Goal: Task Accomplishment & Management: Manage account settings

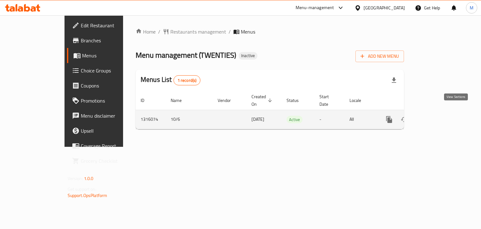
click at [438, 116] on icon "enhanced table" at bounding box center [435, 120] width 8 height 8
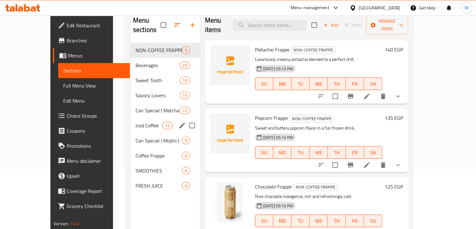
scroll to position [59, 0]
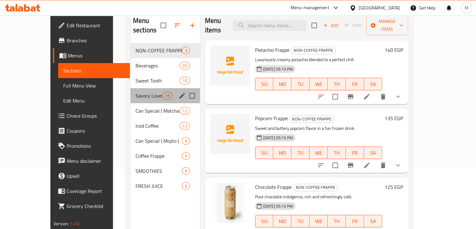
click at [131, 90] on div "Savory Lovers 15" at bounding box center [166, 95] width 70 height 15
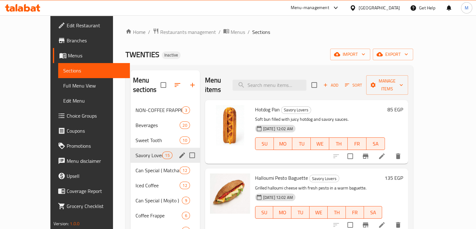
scroll to position [6, 0]
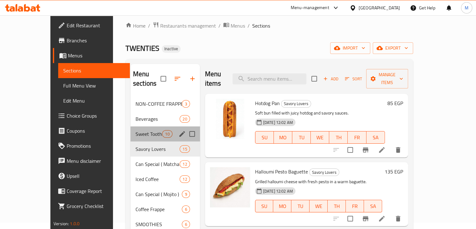
click at [131, 128] on div "Sweet Tooth 10" at bounding box center [166, 133] width 70 height 15
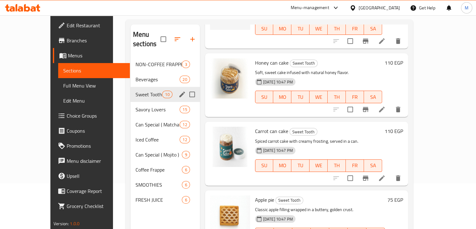
scroll to position [8, 0]
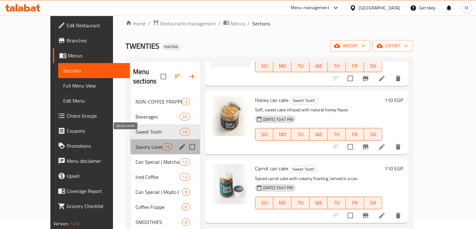
click at [136, 143] on span "Savory Lovers" at bounding box center [149, 147] width 27 height 8
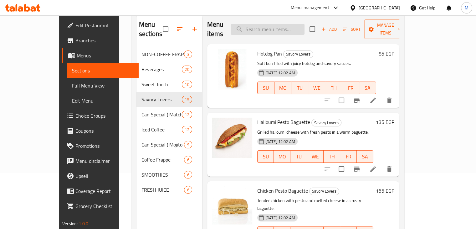
click at [291, 24] on input "search" at bounding box center [268, 29] width 74 height 11
paste input "Espresso blended with creamy white chocolate and steamed milk for a sweet twist."
click at [291, 24] on input "Espresso blended with creamy white chocolate and steamed milk for a sweet twist." at bounding box center [268, 29] width 74 height 11
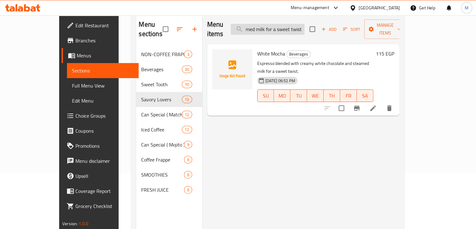
click at [291, 24] on input "Espresso blended with creamy white chocolate and steamed milk for a sweet twist." at bounding box center [268, 29] width 74 height 11
paste input "search"
paste input "White Mocha"
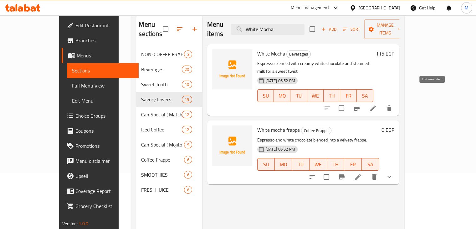
type input "White Mocha"
click at [377, 104] on icon at bounding box center [373, 108] width 8 height 8
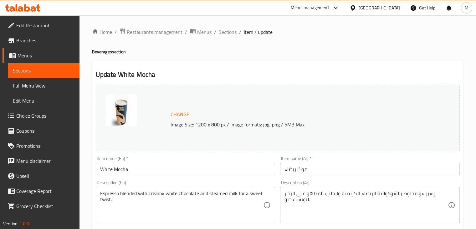
scroll to position [34, 0]
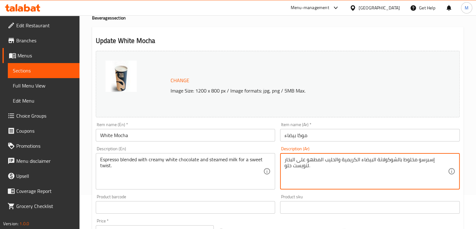
click at [313, 160] on textarea "إسبرسو مخلوط بالشوكولاتة البيضاء الكريمية والحليب المطهو على البخار لتويست حلو." at bounding box center [366, 171] width 163 height 30
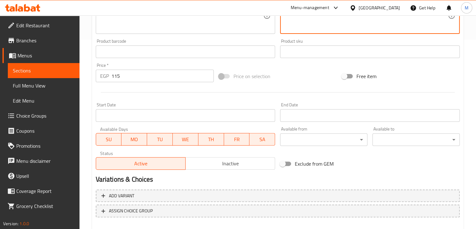
scroll to position [223, 0]
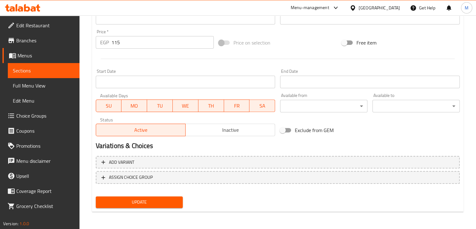
type textarea "إسبرسو مخلوط بالشوكولاتة البيضاء الكريمية والحليب على البخار لتويست حلو."
click at [145, 204] on span "Update" at bounding box center [139, 202] width 77 height 8
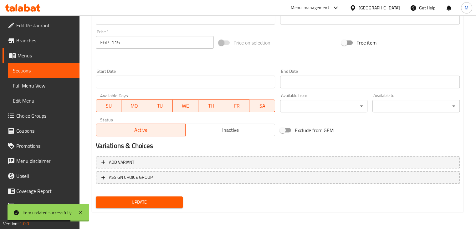
scroll to position [0, 0]
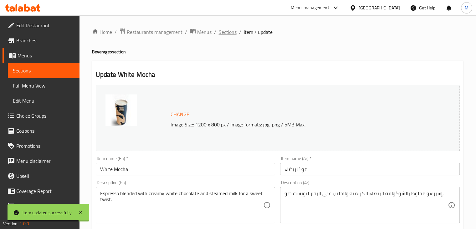
click at [228, 34] on span "Sections" at bounding box center [228, 32] width 18 height 8
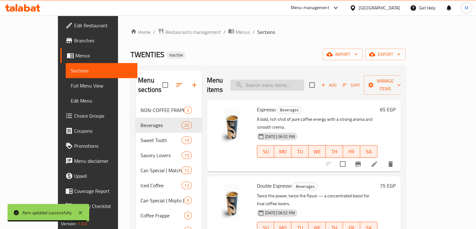
paste input "White Cinnamon latte"
click at [287, 80] on input "White Cinnamon latte" at bounding box center [267, 85] width 74 height 11
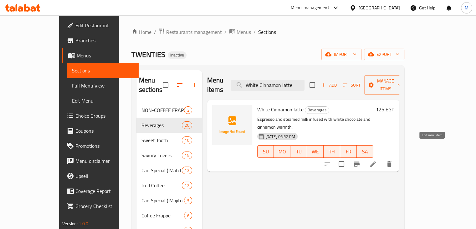
type input "White Cinnamon latte"
click at [377, 160] on icon at bounding box center [373, 164] width 8 height 8
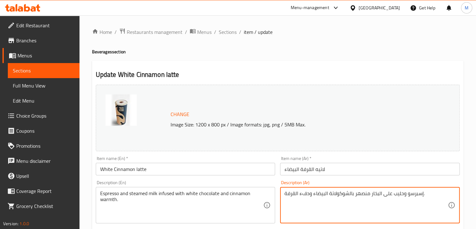
click at [358, 194] on textarea "إسبرسو وحليب على البخار منصهر بالشوكولاتة البيضاء ودفء القرفة." at bounding box center [366, 205] width 163 height 30
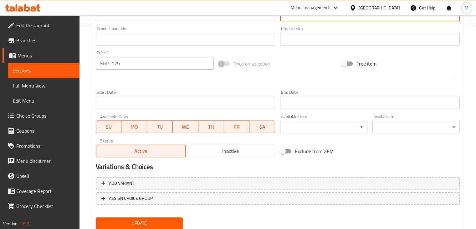
scroll to position [223, 0]
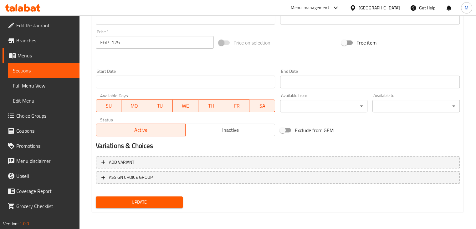
type textarea "إسبرسو وحليب على البخار منغمس بالشوكولاتة البيضاء ودفء القرفة."
click at [137, 200] on span "Update" at bounding box center [139, 202] width 77 height 8
click at [155, 202] on span "Update" at bounding box center [139, 202] width 77 height 8
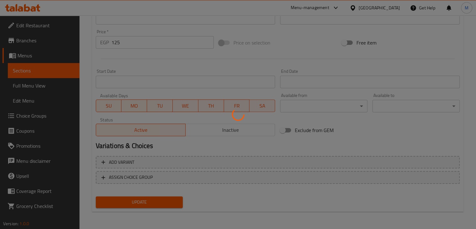
scroll to position [0, 0]
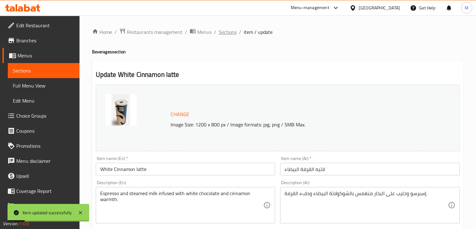
click at [232, 34] on span "Sections" at bounding box center [228, 32] width 18 height 8
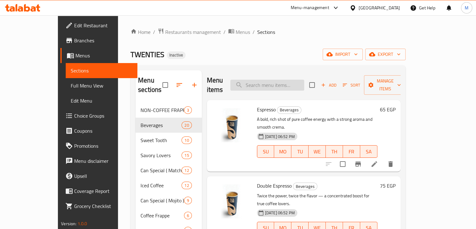
paste input "Ice Tea Peach"
click at [281, 80] on input "Ice Tea Peach" at bounding box center [267, 85] width 74 height 11
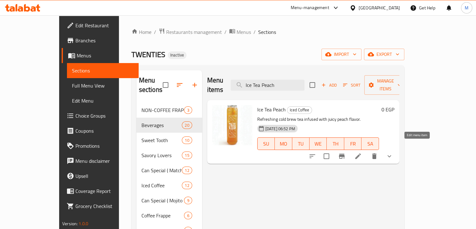
type input "Ice Tea Peach"
click at [361, 153] on icon at bounding box center [358, 156] width 6 height 6
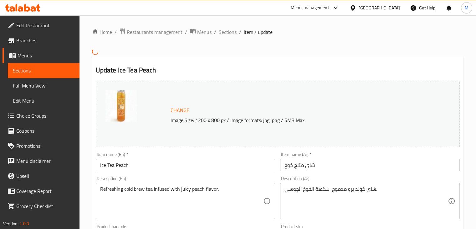
scroll to position [26, 0]
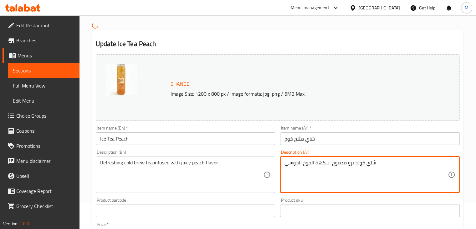
click at [335, 165] on textarea "شاي كولد برو مدموج بنكهة الخوخ الجوسي." at bounding box center [366, 174] width 163 height 30
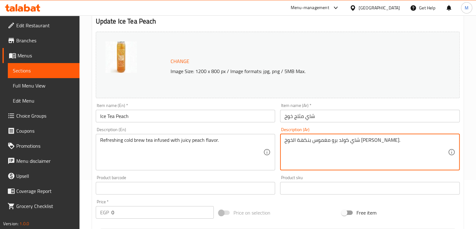
scroll to position [232, 0]
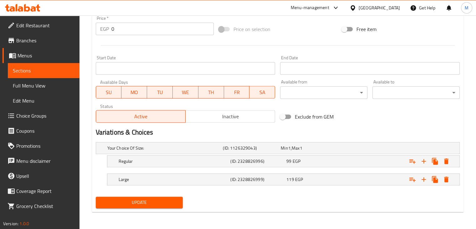
type textarea "شاي كولد برو مغموس بنكهة الخوخ [PERSON_NAME]."
click at [145, 199] on span "Update" at bounding box center [139, 202] width 77 height 8
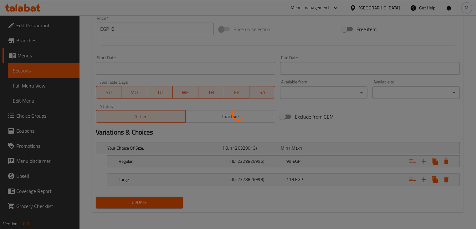
scroll to position [0, 0]
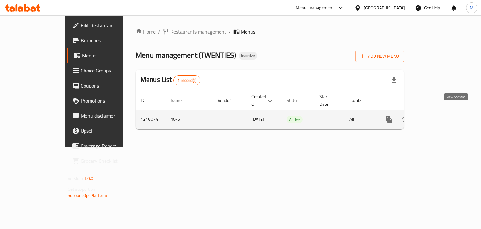
click at [438, 116] on icon "enhanced table" at bounding box center [435, 120] width 8 height 8
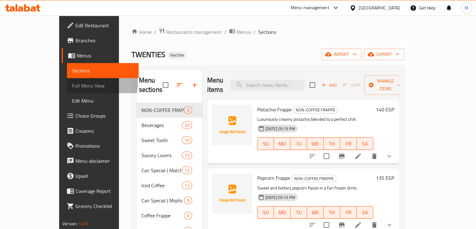
click at [72, 84] on span "Full Menu View" at bounding box center [103, 86] width 62 height 8
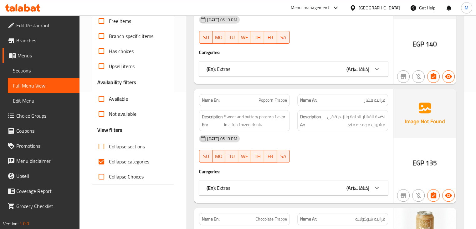
scroll to position [137, 0]
click at [107, 164] on input "Collapse categories" at bounding box center [101, 161] width 15 height 15
checkbox input "false"
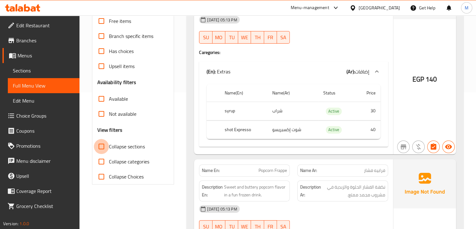
click at [105, 148] on input "Collapse sections" at bounding box center [101, 146] width 15 height 15
checkbox input "true"
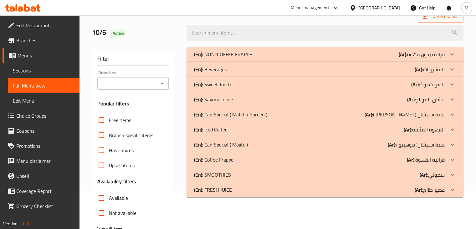
scroll to position [38, 0]
click at [274, 72] on div "(En): Beverages (Ar): المشروبات" at bounding box center [319, 69] width 251 height 8
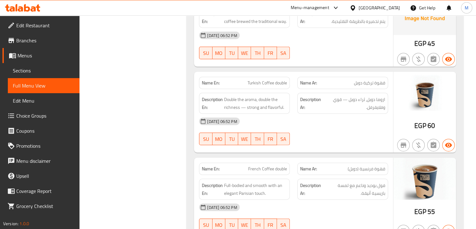
scroll to position [1543, 0]
click at [57, 55] on span "Menus" at bounding box center [46, 56] width 57 height 8
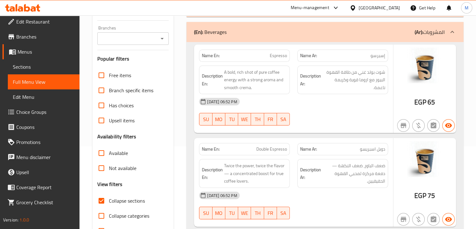
scroll to position [82, 0]
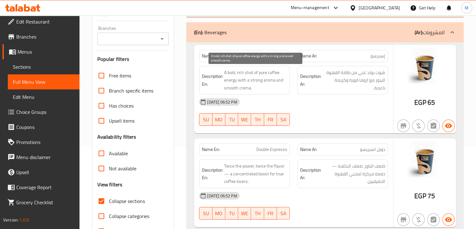
click at [238, 87] on span "A bold, rich shot of pure coffee energy with a strong aroma and smooth crema." at bounding box center [255, 80] width 63 height 23
click at [231, 87] on span "A bold, rich shot of pure coffee energy with a strong aroma and smooth crema." at bounding box center [255, 80] width 63 height 23
drag, startPoint x: 231, startPoint y: 87, endPoint x: 241, endPoint y: 89, distance: 10.4
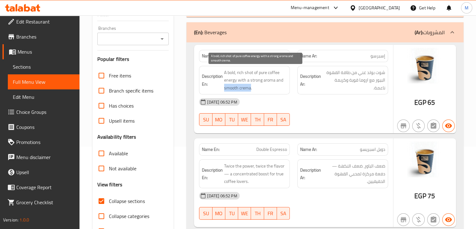
click at [241, 89] on span "A bold, rich shot of pure coffee energy with a strong aroma and smooth crema." at bounding box center [255, 80] width 63 height 23
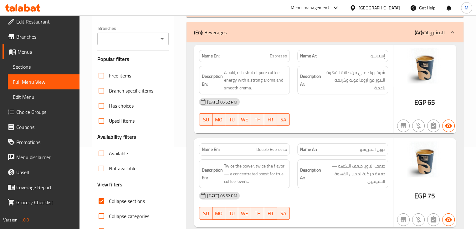
click at [274, 100] on div "[DATE] 06:52 PM" at bounding box center [293, 101] width 197 height 15
click at [261, 126] on div "SU MO TU WE TH FR SA" at bounding box center [244, 119] width 98 height 20
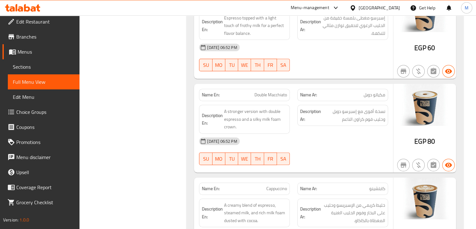
scroll to position [116, 0]
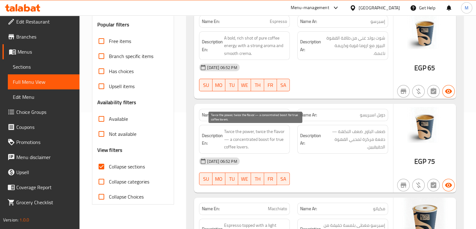
click at [261, 130] on span "Twice the power, twice the flavor — a concentrated boost for true coffee lovers." at bounding box center [255, 138] width 63 height 23
drag, startPoint x: 261, startPoint y: 130, endPoint x: 277, endPoint y: 131, distance: 16.3
click at [277, 131] on span "Twice the power, twice the flavor — a concentrated boost for true coffee lovers." at bounding box center [255, 138] width 63 height 23
copy span "twice the flavor"
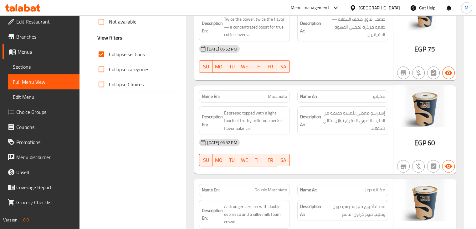
scroll to position [229, 0]
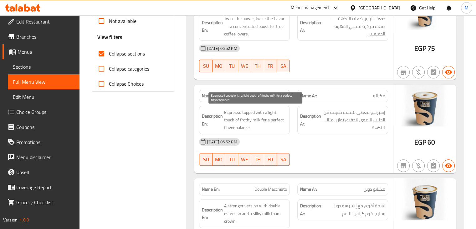
click at [276, 124] on span "Espresso topped with a light touch of frothy milk for a perfect flavor balance." at bounding box center [255, 119] width 63 height 23
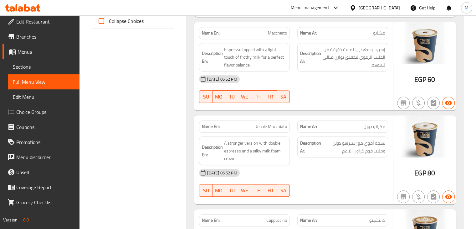
scroll to position [292, 0]
click at [259, 128] on span "Double Macchiato" at bounding box center [271, 126] width 33 height 7
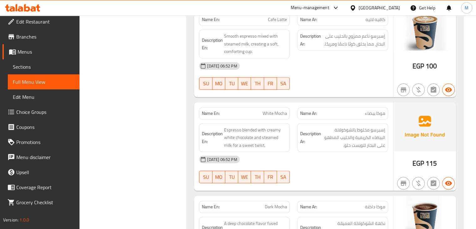
scroll to position [586, 0]
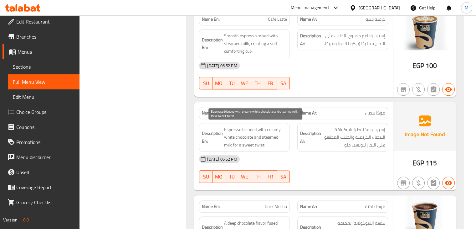
click at [268, 134] on span "Espresso blended with creamy white chocolate and steamed milk for a sweet twist." at bounding box center [255, 137] width 63 height 23
copy span "steamed milk"
drag, startPoint x: 268, startPoint y: 134, endPoint x: 281, endPoint y: 134, distance: 12.9
click at [281, 134] on span "Espresso blended with creamy white chocolate and steamed milk for a sweet twist." at bounding box center [255, 137] width 63 height 23
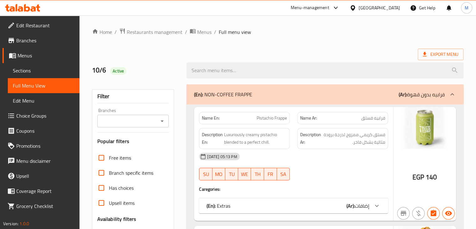
scroll to position [135, 0]
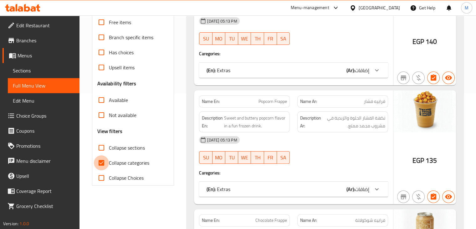
click at [108, 162] on input "Collapse categories" at bounding box center [101, 162] width 15 height 15
checkbox input "false"
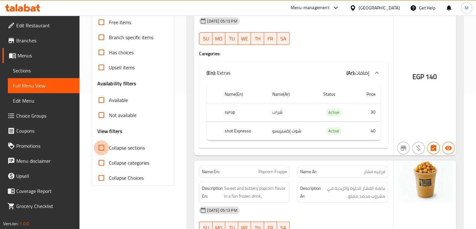
click at [104, 147] on input "Collapse sections" at bounding box center [101, 147] width 15 height 15
checkbox input "true"
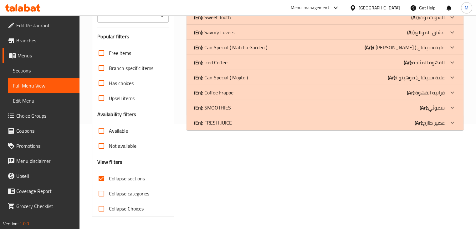
scroll to position [0, 0]
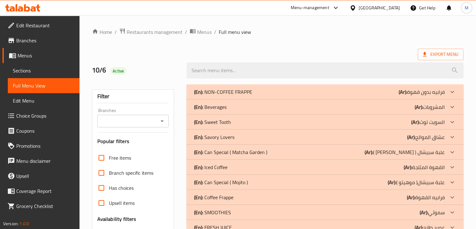
click at [267, 111] on div "(En): Beverages (Ar): المشروبات" at bounding box center [325, 106] width 277 height 15
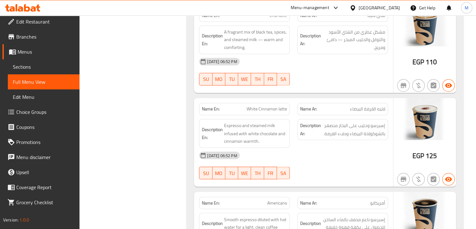
scroll to position [1085, 0]
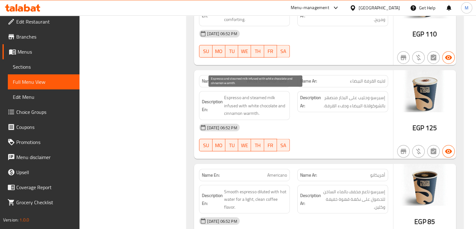
click at [231, 102] on span "Espresso and steamed milk infused with white chocolate and cinnamon warmth." at bounding box center [255, 105] width 63 height 23
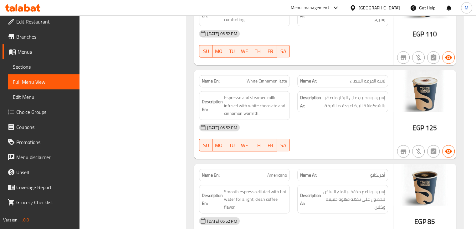
click at [259, 79] on span "White Cinnamon latte" at bounding box center [267, 81] width 40 height 7
copy span "White Cinnamon latte"
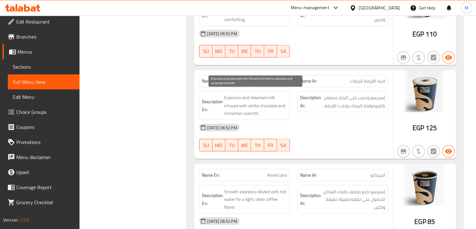
click at [232, 103] on span "Espresso and steamed milk infused with white chocolate and cinnamon warmth." at bounding box center [255, 105] width 63 height 23
copy span "infused"
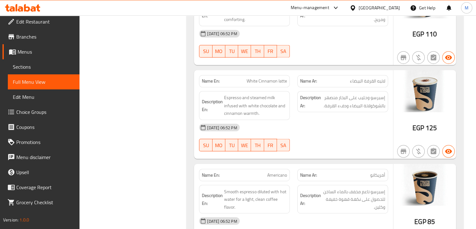
click at [260, 82] on div "Name En: White Cinnamon latte" at bounding box center [244, 81] width 91 height 12
copy span "White Cinnamon latte"
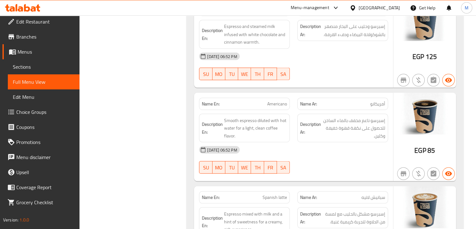
scroll to position [1163, 0]
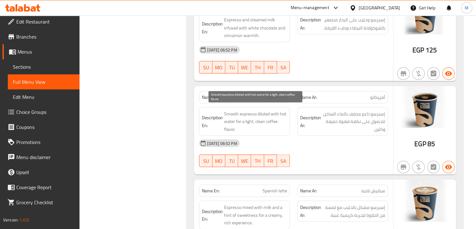
click at [249, 119] on span "Smooth espresso diluted with hot water for a light, clean coffee flavor." at bounding box center [255, 121] width 63 height 23
copy span "Smooth espresso diluted with hot water for a light, clean coffee flavor."
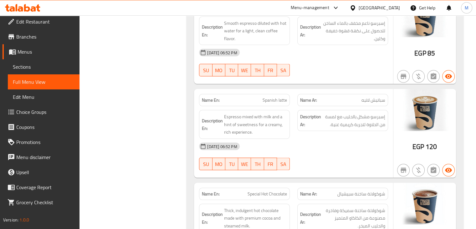
scroll to position [1253, 0]
click at [269, 96] on span "Spanish latte" at bounding box center [275, 99] width 24 height 7
copy span "Spanish latte"
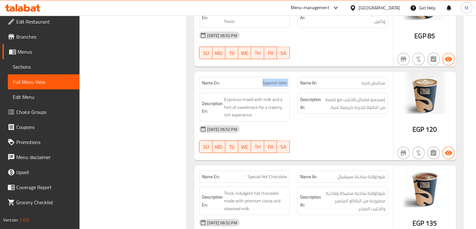
scroll to position [1269, 0]
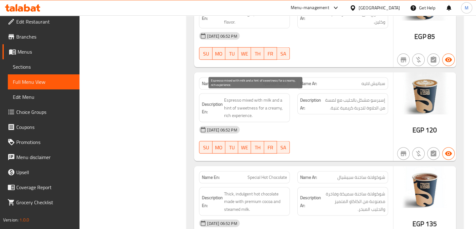
click at [227, 105] on span "Espresso mixed with milk and a hint of sweetness for a creamy, rich experience." at bounding box center [255, 107] width 63 height 23
copy span "hint"
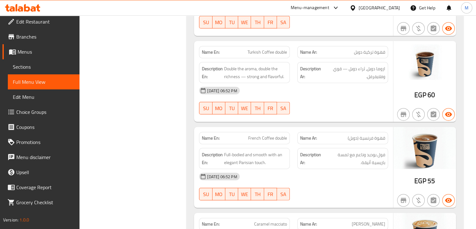
scroll to position [1606, 0]
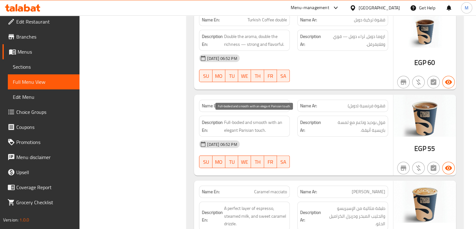
click at [246, 118] on span "Full-bodied and smooth with an elegant Parisian touch." at bounding box center [255, 125] width 63 height 15
copy span "Full-bodied and smooth with an elegant Parisian touch."
click at [257, 102] on span "French Coffee double" at bounding box center [267, 105] width 39 height 7
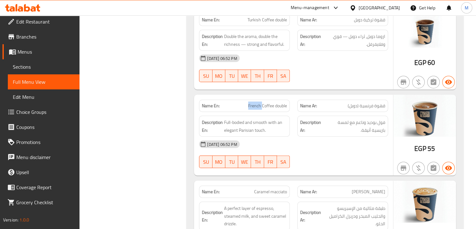
click at [257, 102] on span "French Coffee double" at bounding box center [267, 105] width 39 height 7
copy span "French Coffee double"
click at [255, 102] on span "French Coffee double" at bounding box center [267, 105] width 39 height 7
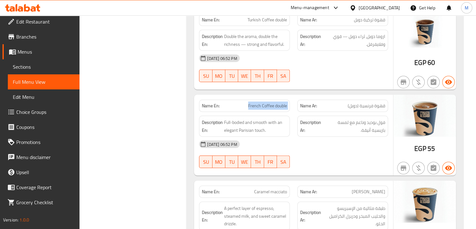
click at [255, 102] on span "French Coffee double" at bounding box center [267, 105] width 39 height 7
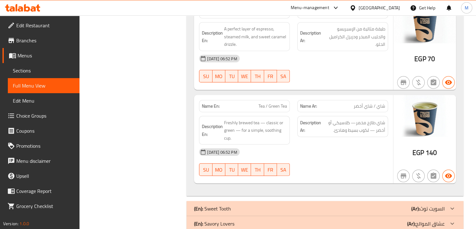
scroll to position [1820, 0]
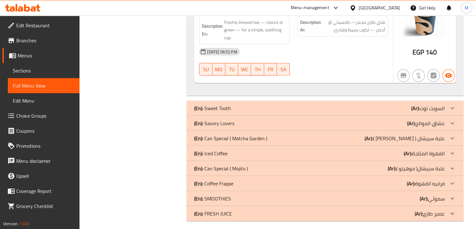
click at [244, 152] on div "(En): Iced Coffee (Ar): القهوة المثلجة" at bounding box center [325, 153] width 277 height 15
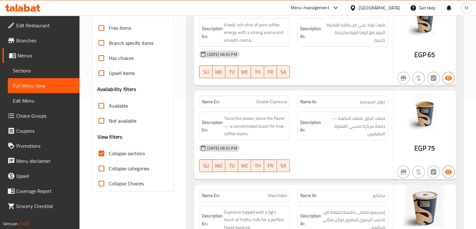
scroll to position [0, 0]
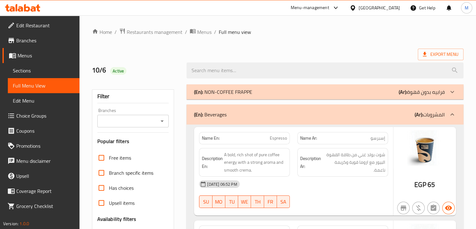
click at [247, 119] on div "(En): Beverages (Ar): المشروبات" at bounding box center [325, 114] width 277 height 20
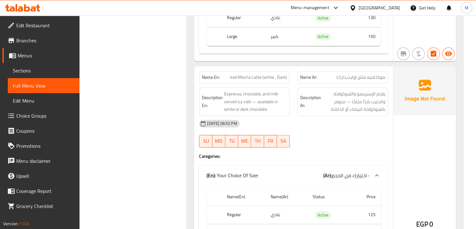
scroll to position [729, 0]
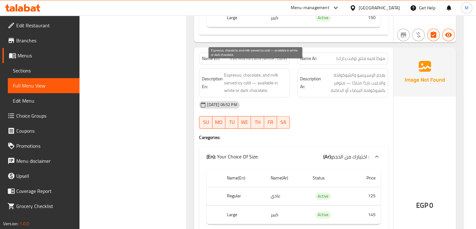
click at [245, 79] on span "Espresso, chocolate, and milk served icy cold — available in white or dark choc…" at bounding box center [255, 82] width 63 height 23
click at [298, 112] on div "06-10-2025 06:52 PM SU MO TU WE TH FR SA" at bounding box center [293, 114] width 197 height 35
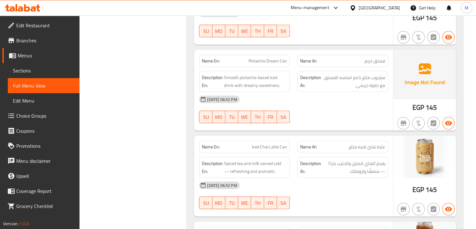
scroll to position [1751, 0]
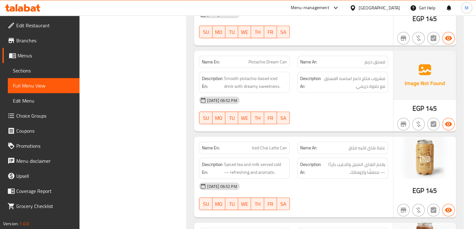
click at [257, 59] on span "Pistachio Dream Can" at bounding box center [268, 62] width 39 height 7
copy span "Pistachio Dream Can"
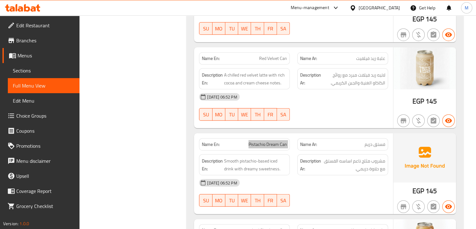
scroll to position [1666, 0]
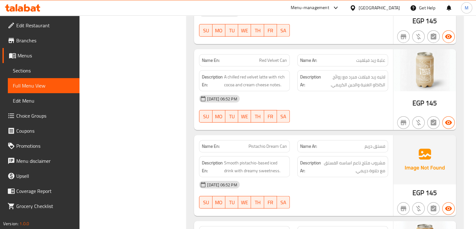
click at [348, 143] on p "Name Ar: فستق دريم" at bounding box center [342, 146] width 85 height 7
copy span "فستق دريم"
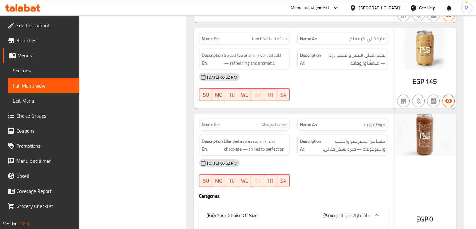
scroll to position [1856, 0]
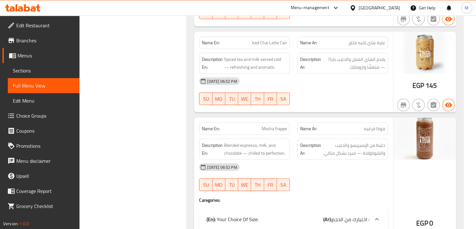
click at [266, 125] on span "Mocha frappe" at bounding box center [274, 128] width 25 height 7
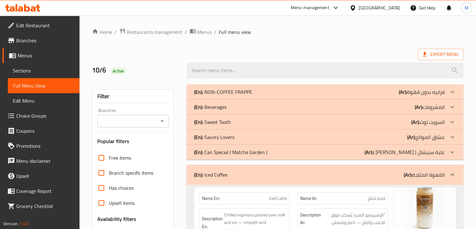
scroll to position [2009, 0]
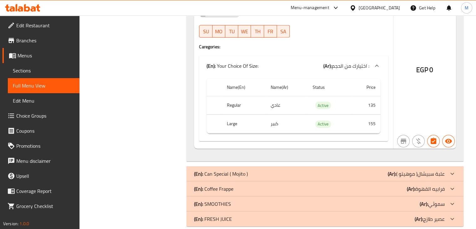
click at [244, 185] on div "(En): Coffee Frappe (Ar): فرابيه القهوة" at bounding box center [319, 189] width 251 height 8
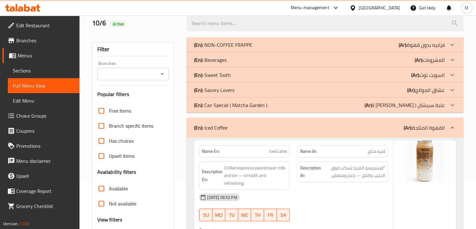
scroll to position [17, 0]
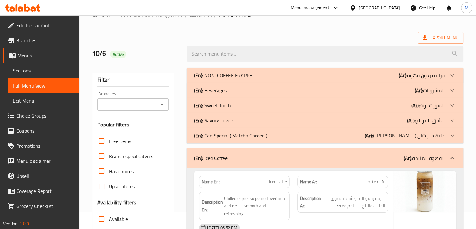
click at [259, 164] on div "(En): Iced Coffee (Ar): القهوة المثلجة" at bounding box center [325, 158] width 277 height 20
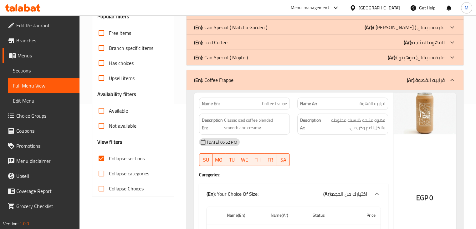
scroll to position [124, 0]
click at [240, 80] on div "(En): Coffee Frappe (Ar): فرابيه القهوة" at bounding box center [319, 80] width 251 height 8
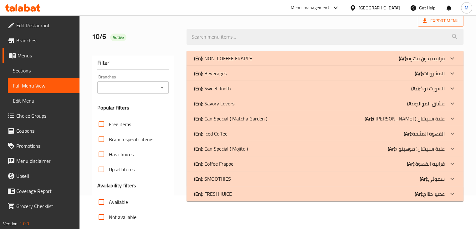
scroll to position [35, 0]
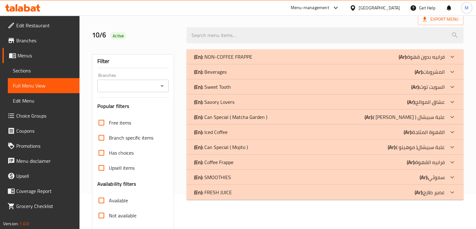
click at [244, 130] on div "(En): Iced Coffee (Ar): القهوة المثلجة" at bounding box center [319, 132] width 251 height 8
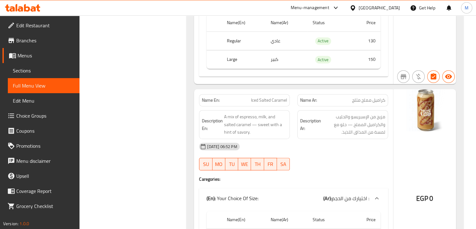
scroll to position [491, 0]
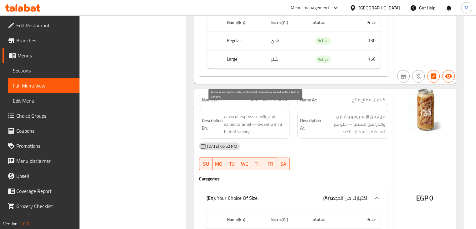
click at [243, 116] on span "A mix of espresso, milk, and salted caramel — sweet with a hint of savory." at bounding box center [255, 123] width 63 height 23
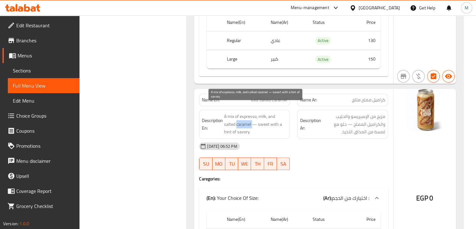
click at [243, 116] on span "A mix of espresso, milk, and salted caramel — sweet with a hint of savory." at bounding box center [255, 123] width 63 height 23
click at [269, 126] on span "A mix of espresso, milk, and salted caramel — sweet with a hint of savory." at bounding box center [255, 123] width 63 height 23
click at [234, 116] on span "A mix of espresso, milk, and salted caramel — sweet with a hint of savory." at bounding box center [255, 123] width 63 height 23
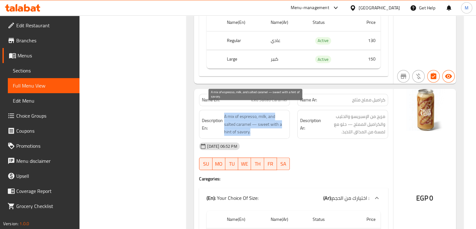
click at [264, 118] on span "A mix of espresso, milk, and salted caramel — sweet with a hint of savory." at bounding box center [255, 123] width 63 height 23
drag, startPoint x: 264, startPoint y: 118, endPoint x: 276, endPoint y: 123, distance: 13.4
click at [276, 123] on span "A mix of espresso, milk, and salted caramel — sweet with a hint of savory." at bounding box center [255, 123] width 63 height 23
click at [244, 123] on span "A mix of espresso, milk, and salted caramel — sweet with a hint of savory." at bounding box center [255, 123] width 63 height 23
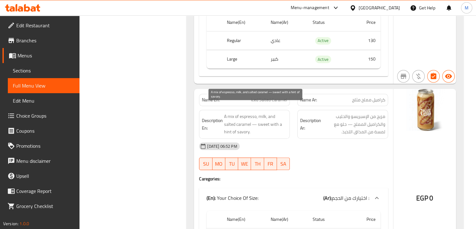
click at [229, 124] on span "A mix of espresso, milk, and salted caramel — sweet with a hint of savory." at bounding box center [255, 123] width 63 height 23
click at [235, 123] on span "A mix of espresso, milk, and salted caramel — sweet with a hint of savory." at bounding box center [255, 123] width 63 height 23
click at [234, 123] on span "A mix of espresso, milk, and salted caramel — sweet with a hint of savory." at bounding box center [255, 123] width 63 height 23
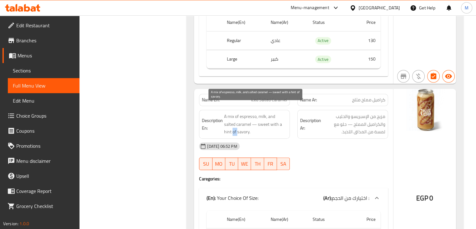
click at [234, 123] on span "A mix of espresso, milk, and salted caramel — sweet with a hint of savory." at bounding box center [255, 123] width 63 height 23
click at [243, 121] on span "A mix of espresso, milk, and salted caramel — sweet with a hint of savory." at bounding box center [255, 123] width 63 height 23
click at [245, 115] on span "A mix of espresso, milk, and salted caramel — sweet with a hint of savory." at bounding box center [255, 123] width 63 height 23
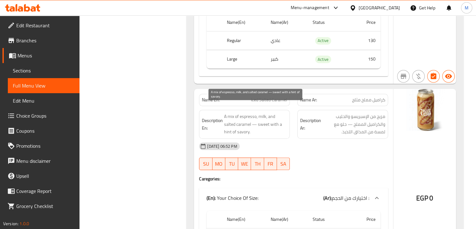
click at [225, 116] on span "A mix of espresso, milk, and salted caramel — sweet with a hint of savory." at bounding box center [255, 123] width 63 height 23
click at [226, 112] on span "A mix of espresso, milk, and salted caramel — sweet with a hint of savory." at bounding box center [255, 123] width 63 height 23
click at [229, 112] on span "A mix of espresso, milk, and salted caramel — sweet with a hint of savory." at bounding box center [255, 123] width 63 height 23
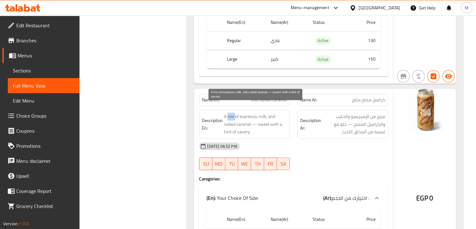
click at [229, 112] on span "A mix of espresso, milk, and salted caramel — sweet with a hint of savory." at bounding box center [255, 123] width 63 height 23
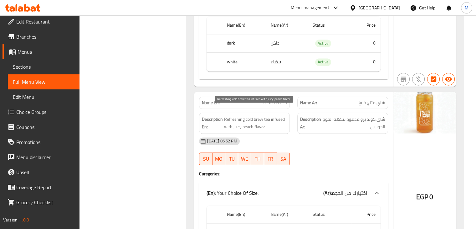
scroll to position [993, 0]
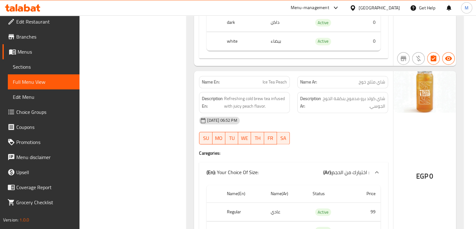
click at [269, 79] on span "Ice Tea Peach" at bounding box center [275, 82] width 24 height 7
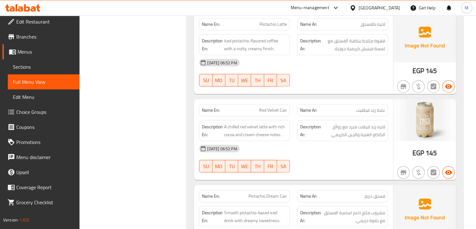
scroll to position [1617, 0]
click at [249, 106] on p "Name En: Red Velvet Can" at bounding box center [244, 109] width 85 height 7
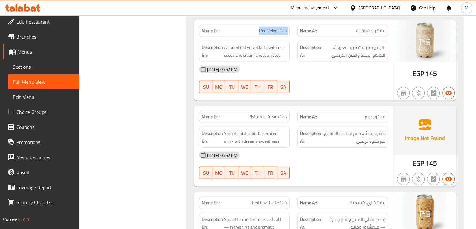
scroll to position [1705, 0]
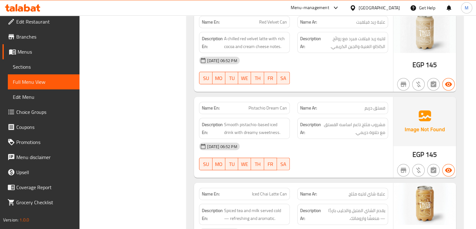
click at [264, 105] on span "Pistachio Dream Can" at bounding box center [268, 108] width 39 height 7
click at [256, 121] on span "Smooth pistachio-based iced drink with dreamy sweetness." at bounding box center [255, 128] width 63 height 15
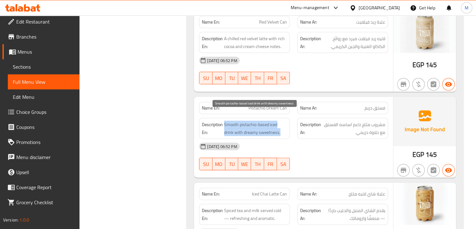
click at [256, 121] on span "Smooth pistachio-based iced drink with dreamy sweetness." at bounding box center [255, 128] width 63 height 15
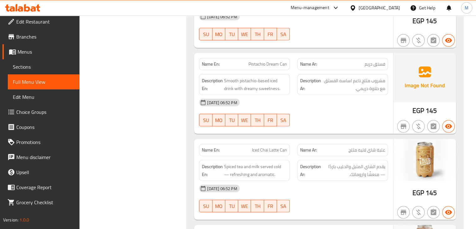
scroll to position [1748, 0]
click at [248, 147] on p "Name En: Iced Chai Latte Can" at bounding box center [244, 150] width 85 height 7
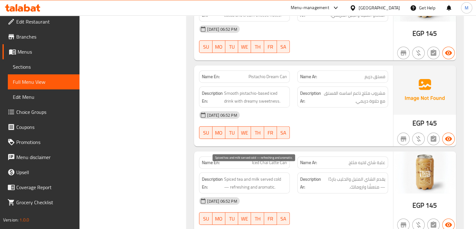
click at [243, 175] on span "Spiced tea and milk served cold — refreshing and aromatic." at bounding box center [255, 182] width 63 height 15
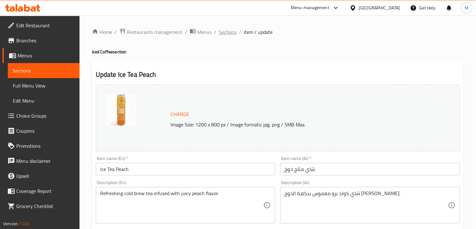
click at [228, 34] on span "Sections" at bounding box center [228, 32] width 18 height 8
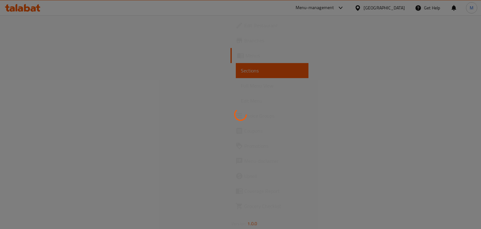
click at [209, 47] on div at bounding box center [240, 114] width 481 height 229
click at [355, 168] on div at bounding box center [240, 114] width 481 height 229
drag, startPoint x: 0, startPoint y: 0, endPoint x: 209, endPoint y: 96, distance: 229.8
click at [209, 96] on div at bounding box center [240, 114] width 481 height 229
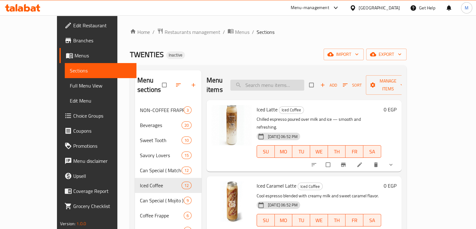
click at [282, 80] on input "search" at bounding box center [267, 85] width 74 height 11
paste input "Ice Tea Peach"
click at [282, 80] on input "Ice Tea Peach" at bounding box center [267, 85] width 74 height 11
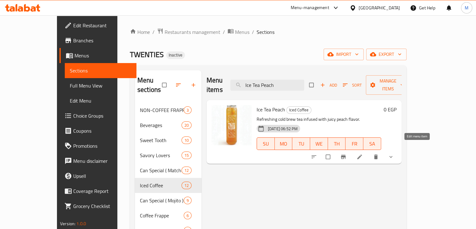
type input "Ice Tea Peach"
click at [363, 153] on icon at bounding box center [360, 156] width 6 height 6
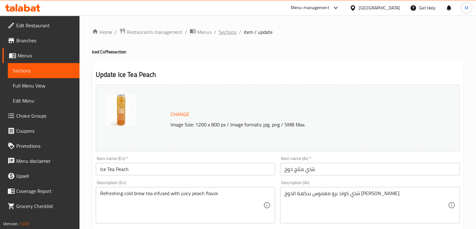
click at [235, 36] on span "Sections" at bounding box center [228, 32] width 18 height 8
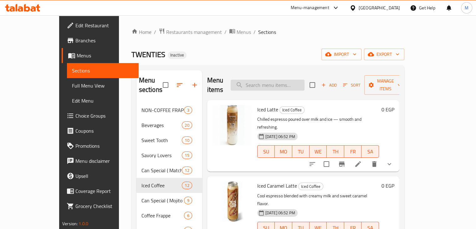
paste input "Red Velvet Can"
click at [274, 80] on input "Red Velvet Can" at bounding box center [268, 85] width 74 height 11
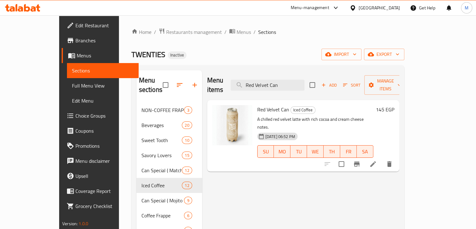
type input "Red Velvet Can"
click at [376, 161] on icon at bounding box center [373, 164] width 6 height 6
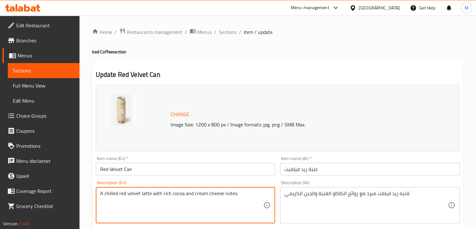
click at [130, 194] on textarea "A chilled red velvet latte with rich cocoa and cream cheese notes." at bounding box center [181, 205] width 163 height 30
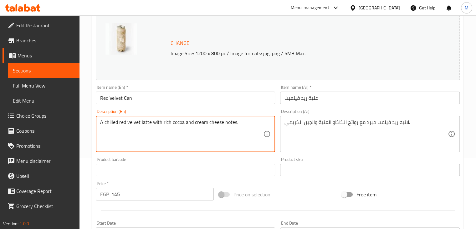
scroll to position [71, 0]
click at [229, 124] on textarea "A chilled red velvet latte with rich cocoa and cream cheese notes." at bounding box center [181, 134] width 163 height 30
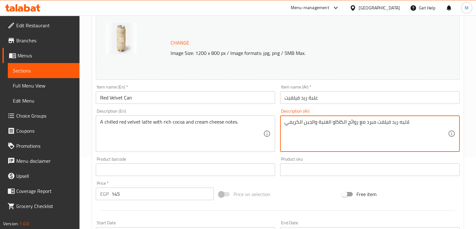
click at [353, 121] on textarea "لاتيه ريد فيلفت مبرد مع روائح الكاكاو الغنية والجبن الكريمي." at bounding box center [366, 134] width 163 height 30
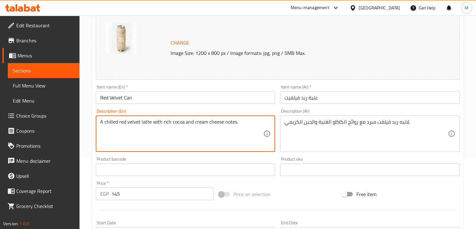
click at [231, 125] on textarea "A chilled red velvet latte with rich cocoa and cream cheese notes." at bounding box center [181, 134] width 163 height 30
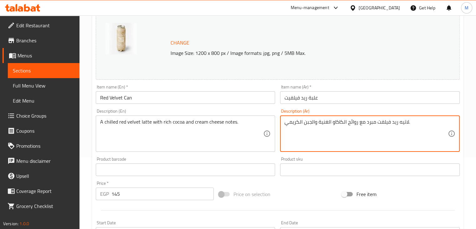
click at [322, 125] on textarea "لاتيه ريد فيلفت مبرد مع روائح الكاكاو الغنية والجبن الكريمي." at bounding box center [366, 134] width 163 height 30
paste textarea "notes"
paste textarea "يت بارد مع نوتس الكاكاو الغنية وجبنة الكريمة"
type textarea "لاتيه ريد فيلفيت بارد مع نوتس الكاكاو الغنية وجبنة الكريمة."
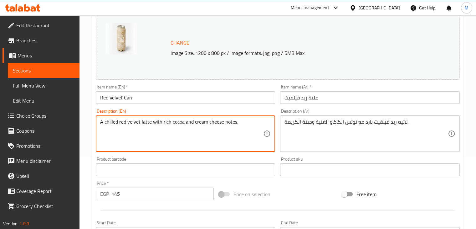
click at [230, 124] on textarea "A chilled red velvet latte with rich cocoa and cream cheese notes." at bounding box center [181, 134] width 163 height 30
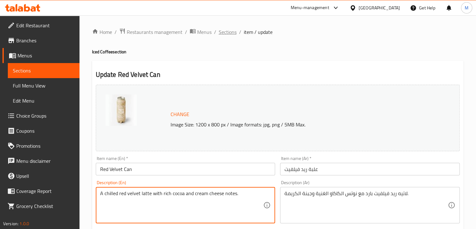
scroll to position [223, 0]
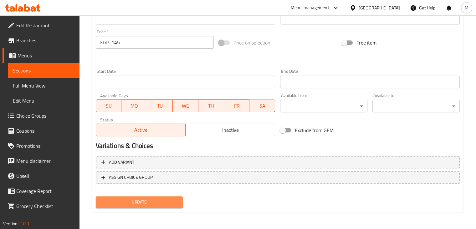
click at [142, 205] on button "Update" at bounding box center [139, 202] width 87 height 12
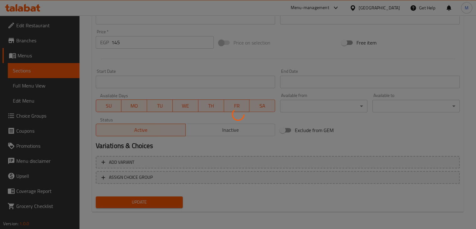
scroll to position [0, 0]
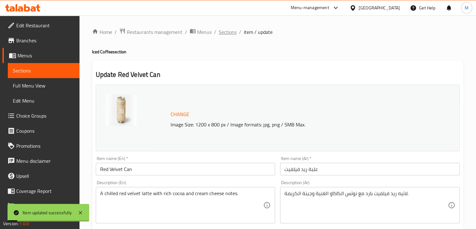
click at [230, 28] on span "Sections" at bounding box center [228, 32] width 18 height 8
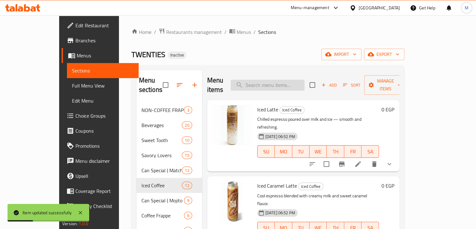
click at [305, 80] on input "search" at bounding box center [268, 85] width 74 height 11
paste input "Pistachio Dream Can"
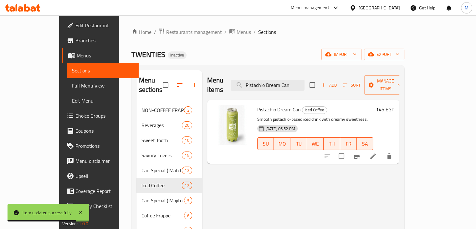
type input "Pistachio Dream Can"
click at [377, 152] on icon at bounding box center [373, 156] width 8 height 8
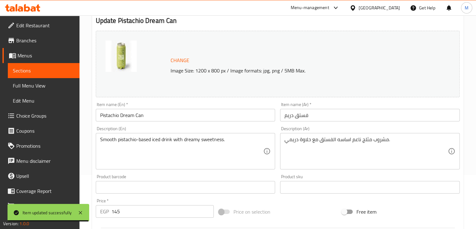
scroll to position [54, 0]
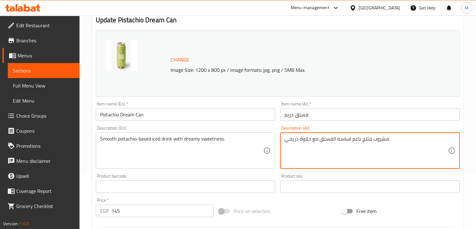
click at [356, 138] on textarea "مشروب مثلج ناعم اساسه الفستق مع حلاوة دريمي." at bounding box center [366, 151] width 163 height 30
paste textarea "اعم"
click at [328, 139] on textarea "مشروب مثلج اساسه الفستق ناعم مع حلاوة دريمي." at bounding box center [366, 151] width 163 height 30
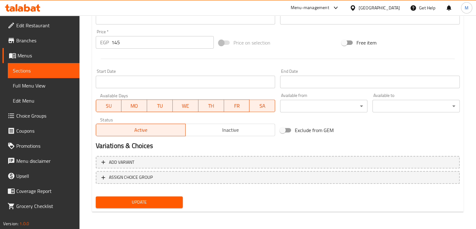
type textarea "مشروب مثلج اساسه الفستق الناعم مع حلاوة دريمي."
click at [143, 204] on span "Update" at bounding box center [139, 202] width 77 height 8
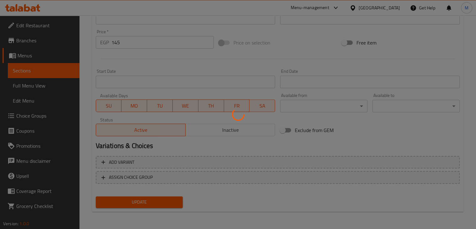
scroll to position [0, 0]
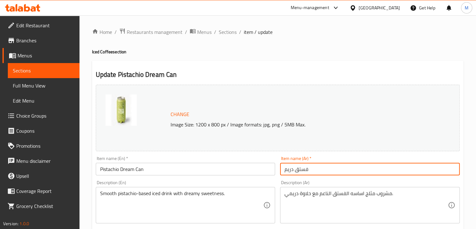
click at [283, 167] on input "فستق دريم" at bounding box center [370, 169] width 180 height 13
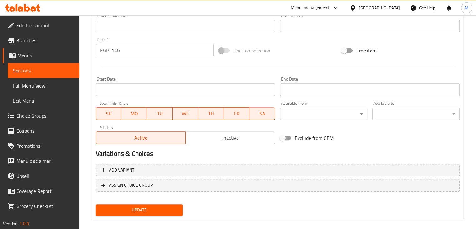
scroll to position [223, 0]
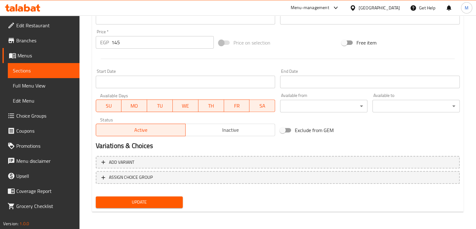
type input "علبة فستق دريم"
click at [155, 206] on button "Update" at bounding box center [139, 202] width 87 height 12
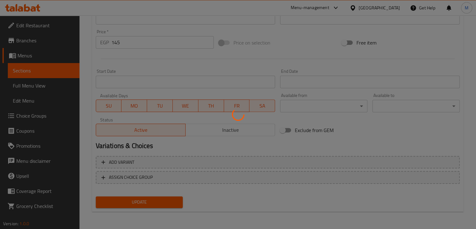
scroll to position [0, 0]
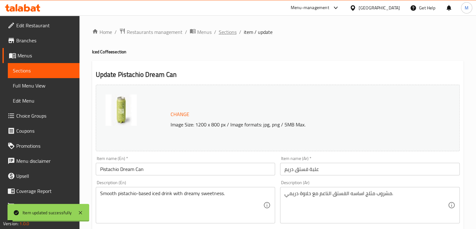
click at [225, 29] on span "Sections" at bounding box center [228, 32] width 18 height 8
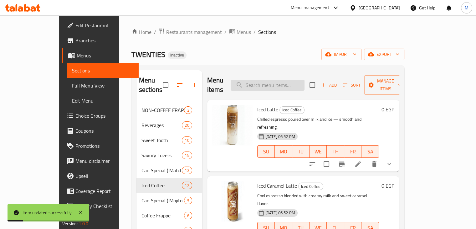
click at [283, 80] on input "search" at bounding box center [268, 85] width 74 height 11
type input "ه"
paste input "Iced Chai Latte Can"
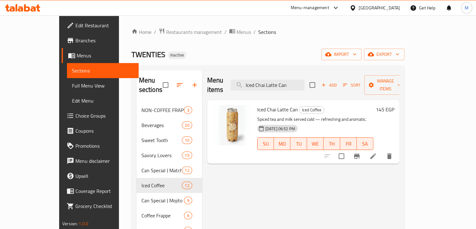
type input "Iced Chai Latte Can"
click at [377, 152] on icon at bounding box center [373, 156] width 8 height 8
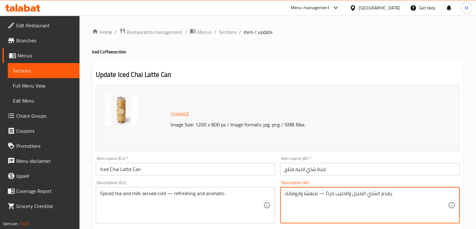
click at [303, 196] on textarea "يقدم الشاي المتبل والحليب باردًا — منعشًا واروماتك." at bounding box center [366, 205] width 163 height 30
paste textarea "الشاي المتبل والحليب يقدم باردًا - منعشًا وعطريًا"
click at [303, 196] on textarea "الشاي المتبل والحليب يقدم باردًا - منعشًا وعطريًا." at bounding box center [366, 205] width 163 height 30
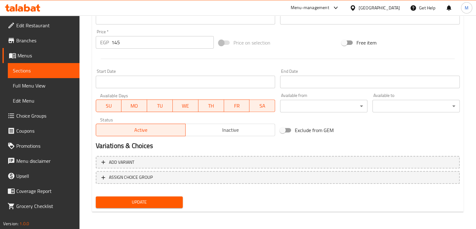
type textarea "الشاي المتبل والحليب يقدم باردًا - منعشًا وعطريًا."
click at [148, 203] on span "Update" at bounding box center [139, 202] width 77 height 8
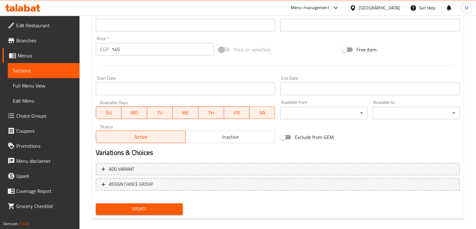
scroll to position [80, 0]
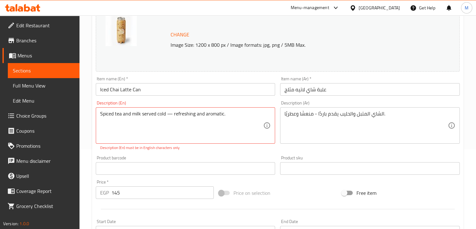
click at [90, 148] on div "Home / Restaurants management / Menus / Sections / item / update Iced Coffee se…" at bounding box center [278, 157] width 397 height 443
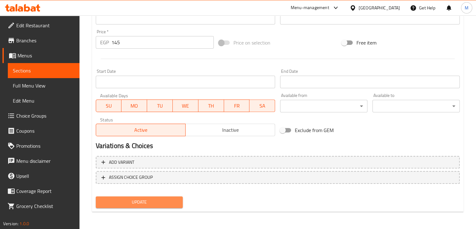
click at [130, 199] on span "Update" at bounding box center [139, 202] width 77 height 8
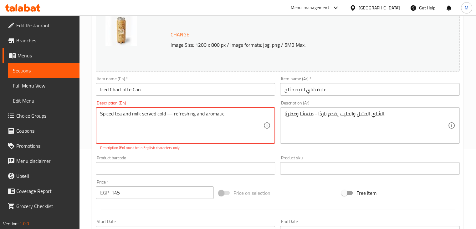
click at [170, 116] on textarea "Spiced tea and milk served cold — refreshing and aromatic." at bounding box center [181, 126] width 163 height 30
click at [169, 113] on textarea "Spiced tea and milk served cold — refreshing and aromatic." at bounding box center [181, 126] width 163 height 30
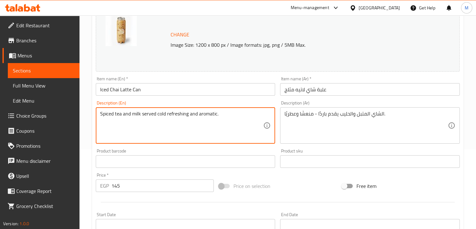
type textarea "Spiced tea and milk served cold refreshing and aromatic."
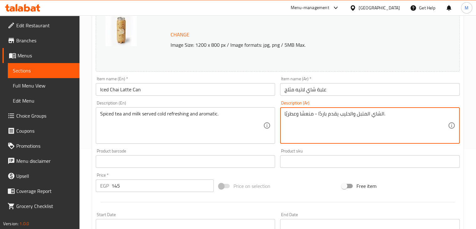
click at [316, 113] on textarea "الشاي المتبل والحليب يقدم باردًا - منعشًا وعطريًا." at bounding box center [366, 126] width 163 height 30
click at [317, 114] on textarea "الشاي المتبل والحليب يقدم باردًا - منعشًا وعطريًا." at bounding box center [366, 126] width 163 height 30
click at [315, 114] on textarea "الشاي المتبل والحليب يقدم باردًا - منعشًا وعطريًا." at bounding box center [366, 126] width 163 height 30
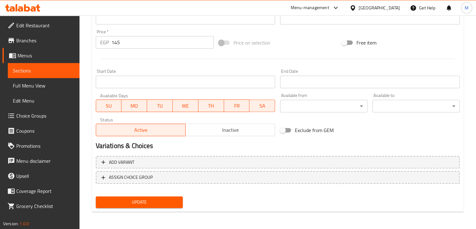
type textarea "الشاي المتبل والحليب يقدم باردًا منعشًا وعطريًا."
click at [130, 199] on span "Update" at bounding box center [139, 202] width 77 height 8
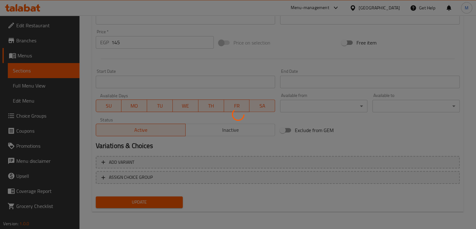
scroll to position [0, 0]
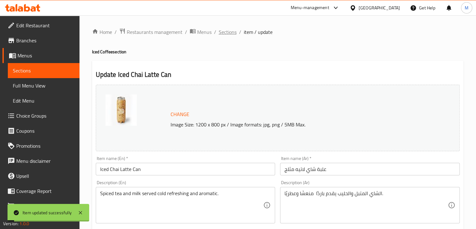
click at [228, 34] on span "Sections" at bounding box center [228, 32] width 18 height 8
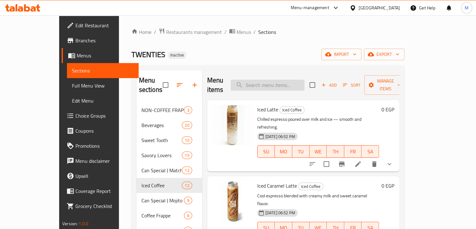
paste input "Mocha frappe"
click at [297, 80] on input "Mocha frappe" at bounding box center [268, 85] width 74 height 11
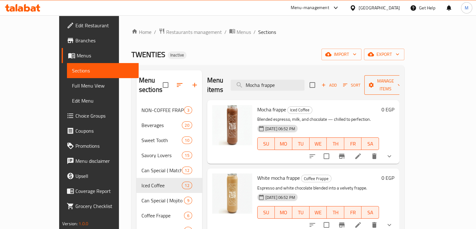
type input "Mocha frappe"
click at [401, 81] on span "Manage items" at bounding box center [385, 85] width 32 height 16
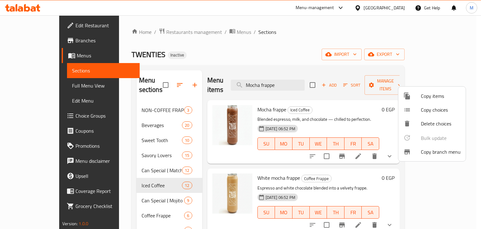
click at [376, 108] on div at bounding box center [240, 114] width 481 height 229
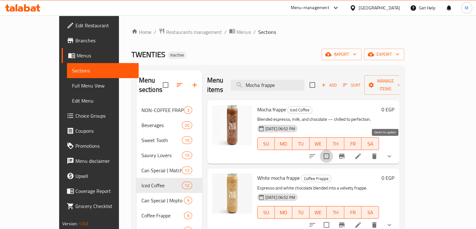
click at [333, 149] on input "checkbox" at bounding box center [326, 155] width 13 height 13
click at [406, 75] on div "Add Sort Manage items" at bounding box center [358, 84] width 97 height 19
click at [401, 78] on span "Manage items" at bounding box center [385, 85] width 32 height 16
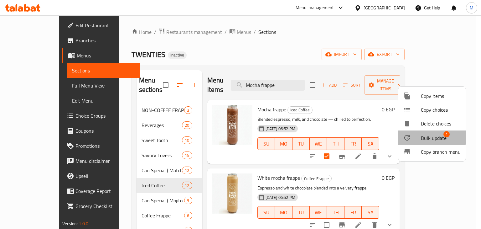
click at [423, 137] on span "Bulk update" at bounding box center [434, 138] width 26 height 8
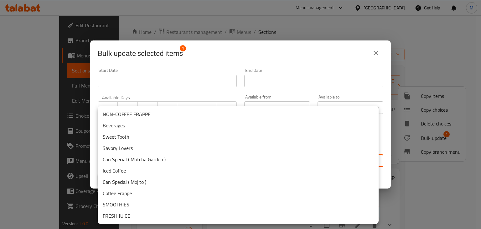
click at [145, 161] on body "​ Menu-management Egypt Get Help M Edit Restaurant Branches Menus Sections Full…" at bounding box center [240, 121] width 481 height 213
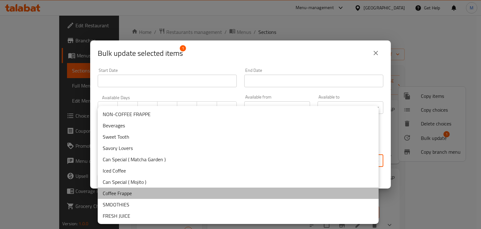
click at [129, 195] on li "Coffee Frappe" at bounding box center [238, 192] width 281 height 11
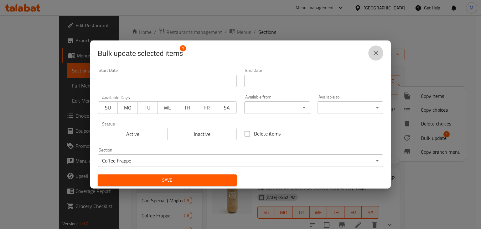
click at [378, 54] on icon "close" at bounding box center [376, 53] width 4 height 4
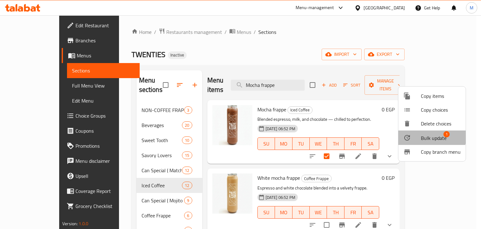
click at [430, 135] on span "Bulk update" at bounding box center [434, 138] width 26 height 8
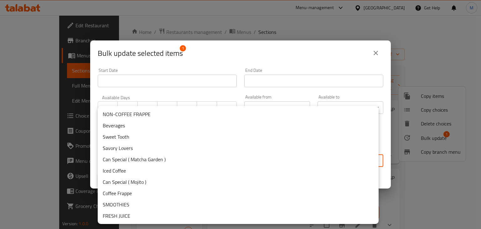
click at [152, 165] on body "​ Menu-management Egypt Get Help M Edit Restaurant Branches Menus Sections Full…" at bounding box center [240, 121] width 481 height 213
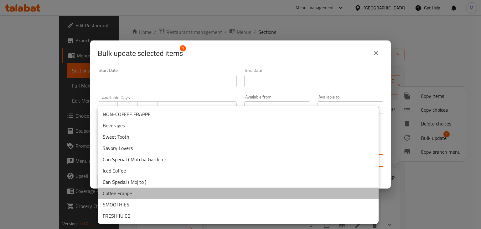
click at [147, 193] on li "Coffee Frappe" at bounding box center [238, 192] width 281 height 11
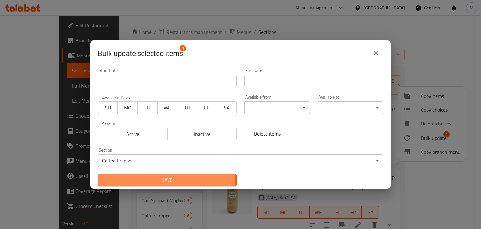
click at [145, 176] on span "Save" at bounding box center [167, 180] width 129 height 8
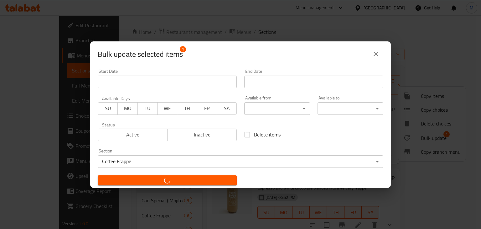
checkbox input "false"
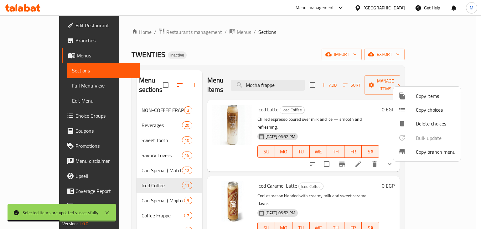
click at [302, 78] on div at bounding box center [240, 114] width 481 height 229
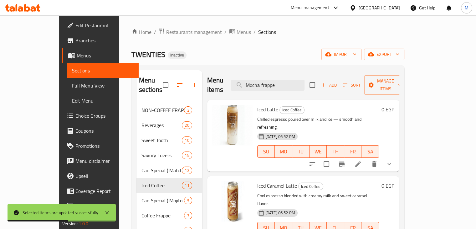
click at [302, 80] on input "Mocha frappe" at bounding box center [268, 85] width 74 height 11
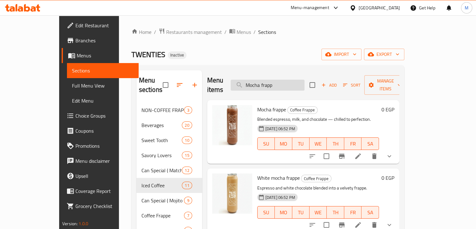
click at [295, 80] on input "Mocha frapp" at bounding box center [268, 85] width 74 height 11
paste input "Caramel coffee frappe"
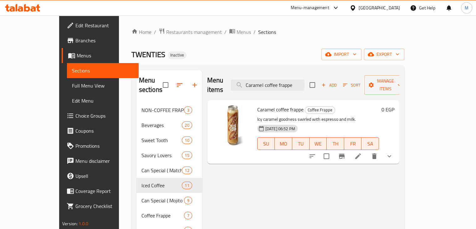
type input "Caramel coffee frappe"
click at [362, 152] on icon at bounding box center [358, 156] width 8 height 8
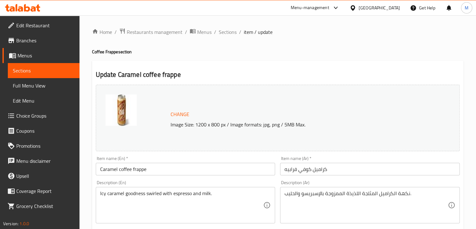
scroll to position [33, 0]
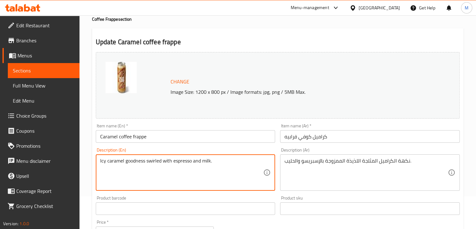
drag, startPoint x: 153, startPoint y: 162, endPoint x: 103, endPoint y: 159, distance: 50.5
click at [103, 159] on textarea "Icy caramel goodness swirled with espresso and milk." at bounding box center [181, 172] width 163 height 30
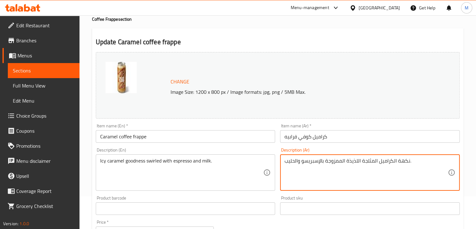
click at [354, 162] on textarea "نكهة الكراميل المثلجة اللذيذة الممزوجة بالإسبريسو والحليب." at bounding box center [366, 172] width 163 height 30
click at [405, 160] on textarea "نكهة الكراميل المثلجة اللذيذة الممزوجة بالإسبريسو والحليب." at bounding box center [366, 172] width 163 height 30
click at [351, 160] on textarea "الكراميل المثلجة اللذيذة الممزوجة بالإسبريسو والحليب." at bounding box center [366, 172] width 163 height 30
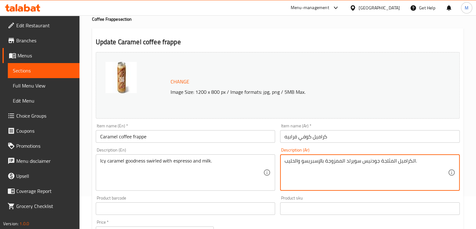
click at [133, 138] on input "Caramel coffee frappe" at bounding box center [186, 136] width 180 height 13
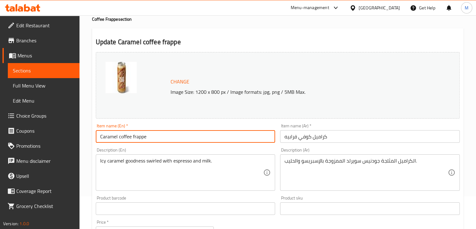
click at [133, 138] on input "Caramel coffee frappe" at bounding box center [186, 136] width 180 height 13
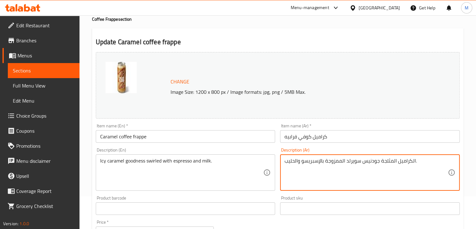
click at [351, 163] on textarea "الكراميل المثلجة جودنيس سويرلد الممزوجة بالإسبريسو والحليب." at bounding box center [366, 172] width 163 height 30
click at [337, 162] on textarea "الكراميل المثلجة جودنيس سويرلد الممزوجة بالإسبريسو والحليب." at bounding box center [366, 172] width 163 height 30
click at [336, 162] on textarea "الكراميل المثلجة جودنيس سويرلد مع بالإسبريسو والحليب." at bounding box center [366, 172] width 163 height 30
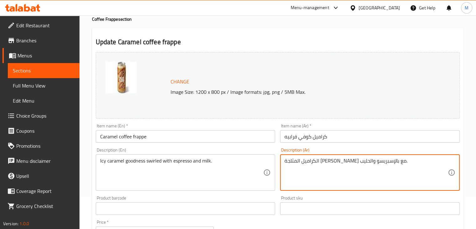
click at [336, 162] on textarea "الكراميل المثلجة جودنيس سويرلد مع بالإسبريسو والحليب." at bounding box center [366, 172] width 163 height 30
click at [320, 162] on textarea "الكراميل المثلجة جودنيس سويرلد مع بالإسبريسو والحليب." at bounding box center [366, 172] width 163 height 30
click at [339, 164] on textarea "الكراميل المثلجة جودنيس سويرلد مع الإسبريسو والحليب." at bounding box center [366, 172] width 163 height 30
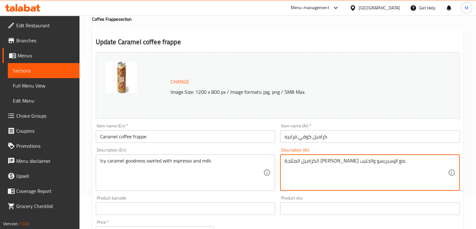
click at [339, 164] on textarea "الكراميل المثلجة جودنيس سويرلد مع الإسبريسو والحليب." at bounding box center [366, 172] width 163 height 30
type textarea "الكراميل المثلجة جودنيس سويرلد مع الإسبريسو والحليب."
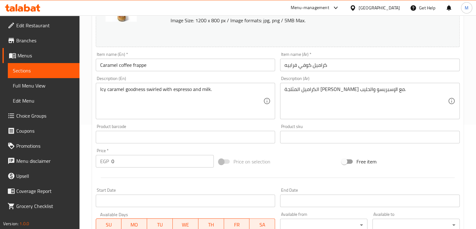
scroll to position [237, 0]
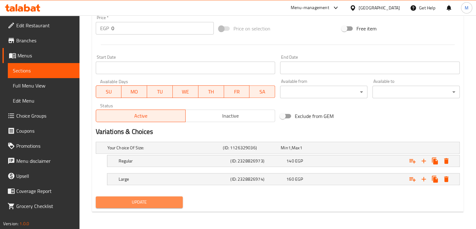
click at [140, 199] on span "Update" at bounding box center [139, 202] width 77 height 8
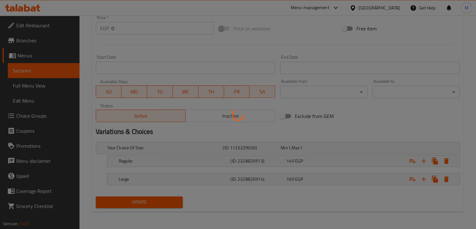
scroll to position [0, 0]
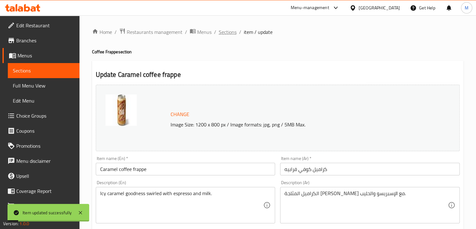
click at [227, 32] on span "Sections" at bounding box center [228, 32] width 18 height 8
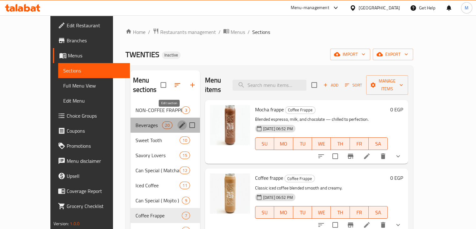
click at [178, 121] on icon "edit" at bounding box center [182, 125] width 8 height 8
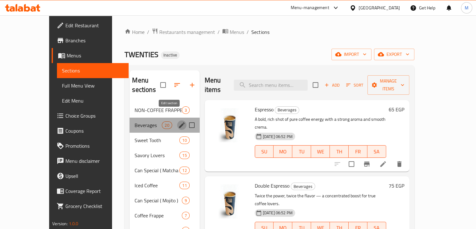
click at [178, 121] on icon "edit" at bounding box center [182, 125] width 8 height 8
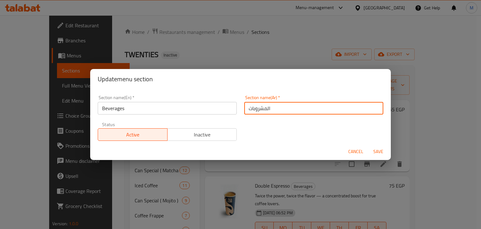
click at [255, 108] on input "المشروبات" at bounding box center [313, 108] width 139 height 13
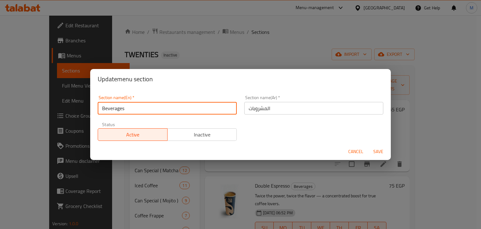
click at [208, 103] on input "Beverages" at bounding box center [167, 108] width 139 height 13
paste input "HOT COFFEE and TEA"
click at [208, 103] on input "HOT COFFEE and TEA" at bounding box center [167, 108] width 139 height 13
type input "HOT COFFEE and TEA"
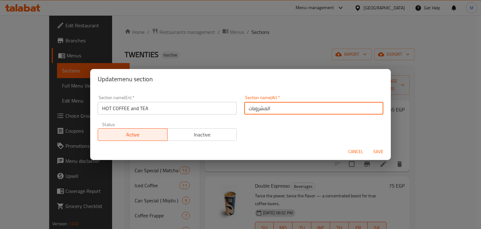
click at [264, 111] on input "المشروبات" at bounding box center [313, 108] width 139 height 13
type input "القهوة الساخنة و الشاي"
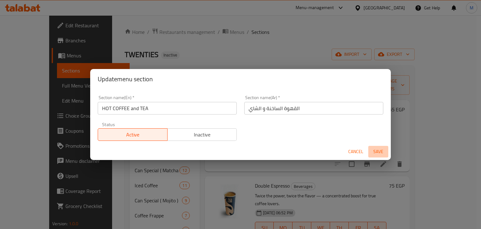
click at [376, 151] on span "Save" at bounding box center [378, 151] width 15 height 8
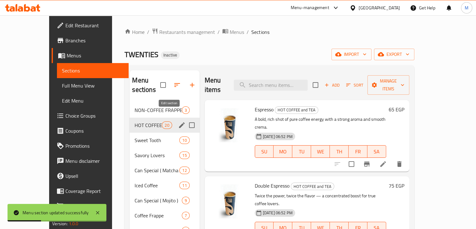
click at [177, 120] on button "edit" at bounding box center [181, 124] width 9 height 9
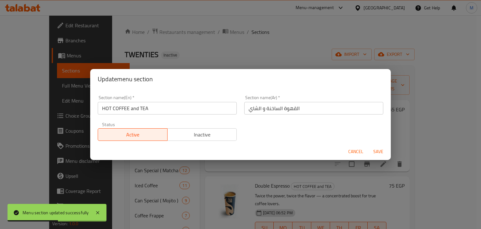
click at [134, 108] on input "HOT COFFEE and TEA" at bounding box center [167, 108] width 139 height 13
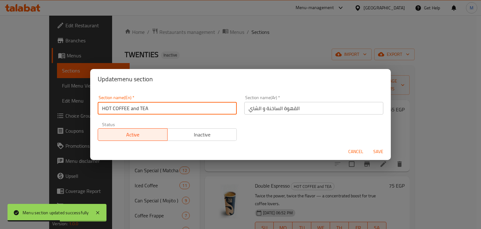
click at [134, 108] on input "HOT COFFEE and TEA" at bounding box center [167, 108] width 139 height 13
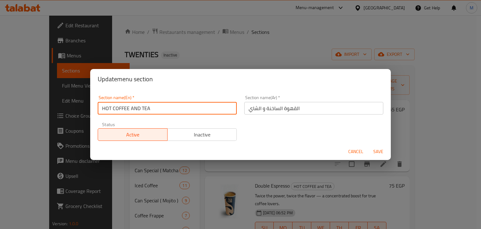
type input "HOT COFFEE AND TEA"
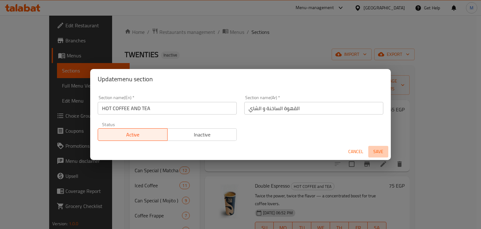
click at [381, 152] on span "Save" at bounding box center [378, 151] width 15 height 8
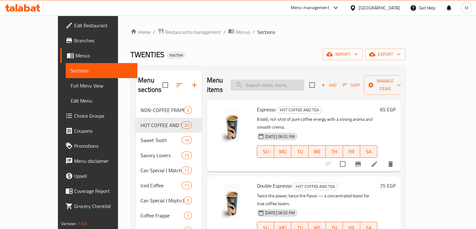
paste input "French Coffee double"
click at [271, 80] on input "French Coffee double" at bounding box center [267, 85] width 74 height 11
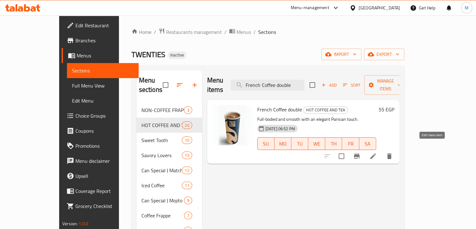
type input "French Coffee double"
click at [377, 152] on icon at bounding box center [373, 156] width 8 height 8
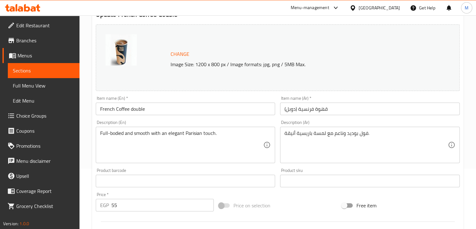
scroll to position [90, 0]
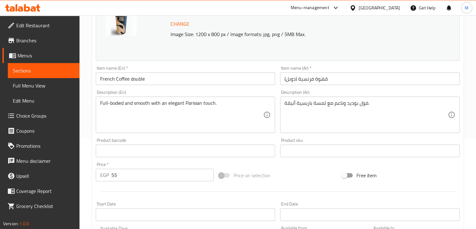
click at [143, 175] on input "55" at bounding box center [162, 174] width 102 height 13
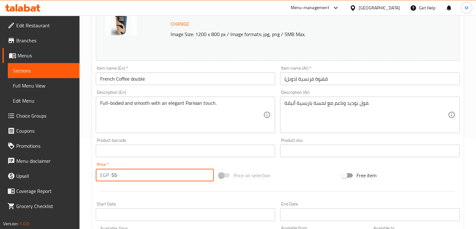
click at [143, 175] on input "55" at bounding box center [162, 174] width 102 height 13
paste input "70"
click at [143, 175] on input "70" at bounding box center [162, 174] width 102 height 13
type input "70"
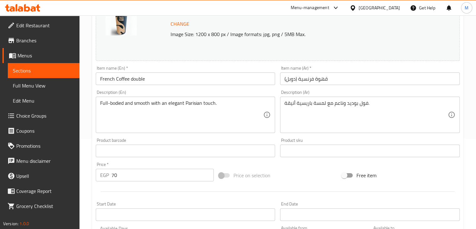
click at [97, 187] on div at bounding box center [277, 190] width 369 height 15
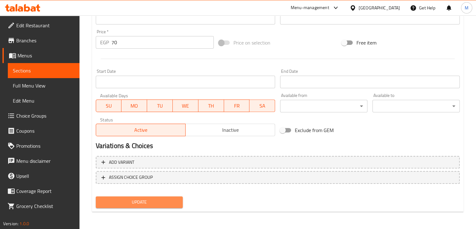
click at [123, 202] on span "Update" at bounding box center [139, 202] width 77 height 8
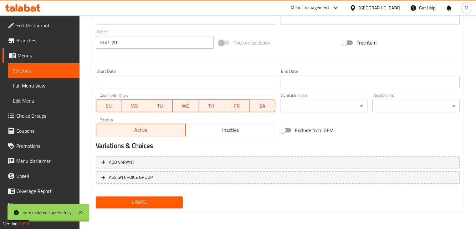
scroll to position [0, 0]
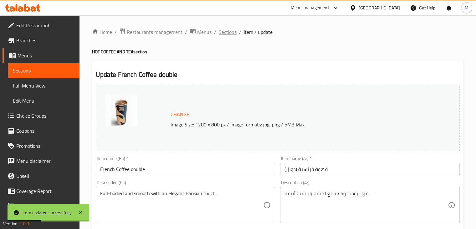
click at [226, 34] on span "Sections" at bounding box center [228, 32] width 18 height 8
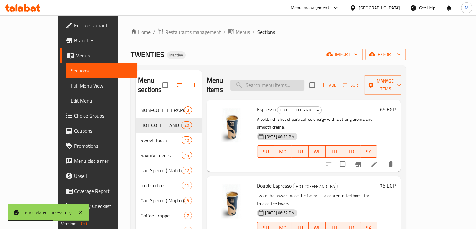
paste input "Caramel macciato"
click at [275, 80] on input "Caramel macciato" at bounding box center [267, 85] width 74 height 11
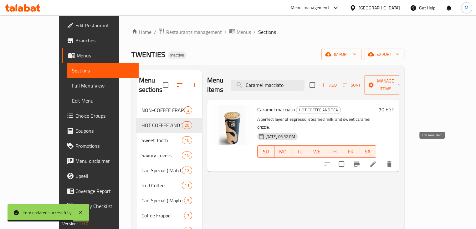
type input "Caramel macciato"
click at [377, 160] on icon at bounding box center [373, 164] width 8 height 8
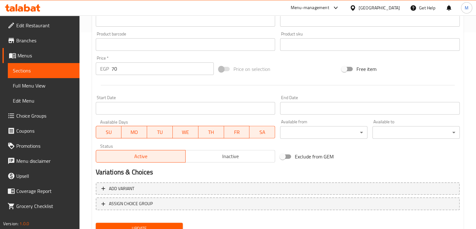
scroll to position [223, 0]
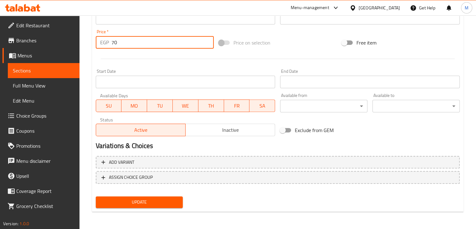
click at [133, 42] on input "70" at bounding box center [162, 42] width 102 height 13
paste input "14"
click at [133, 42] on input "140" at bounding box center [162, 42] width 102 height 13
type input "140"
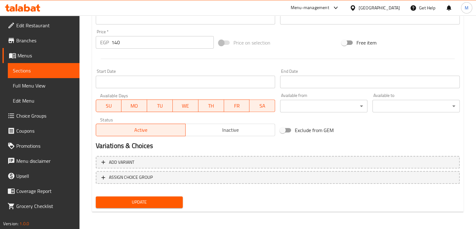
click at [125, 54] on div at bounding box center [277, 58] width 369 height 15
click at [144, 199] on span "Update" at bounding box center [139, 202] width 77 height 8
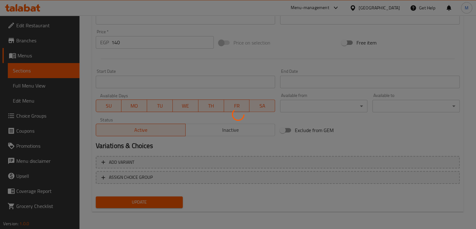
scroll to position [0, 0]
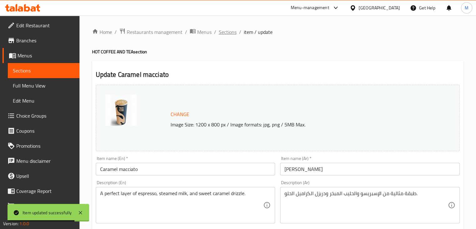
click at [224, 32] on span "Sections" at bounding box center [228, 32] width 18 height 8
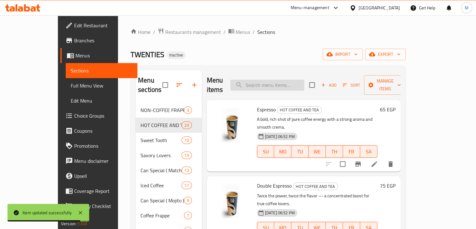
paste input "Tea / Green Tea"
click at [292, 81] on input "Tea / Green Tea" at bounding box center [267, 85] width 74 height 11
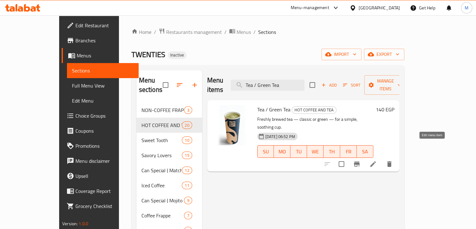
type input "Tea / Green Tea"
click at [377, 160] on icon at bounding box center [373, 164] width 8 height 8
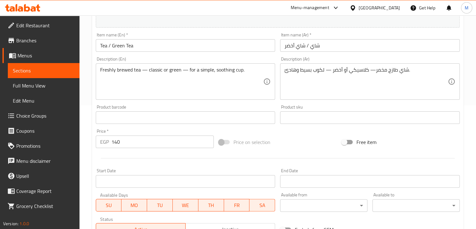
scroll to position [124, 0]
click at [128, 139] on input "140" at bounding box center [162, 141] width 102 height 13
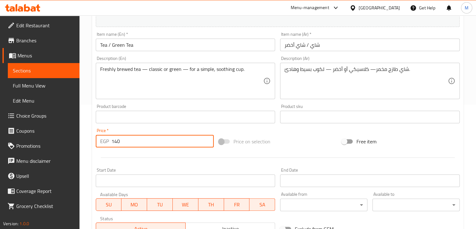
click at [128, 139] on input "140" at bounding box center [162, 141] width 102 height 13
type input "30"
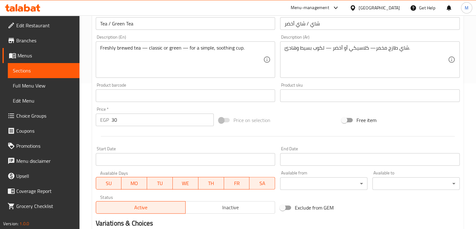
click at [87, 136] on div "Home / Restaurants management / Menus / Sections / item / update HOT COFFEE AND…" at bounding box center [278, 88] width 397 height 436
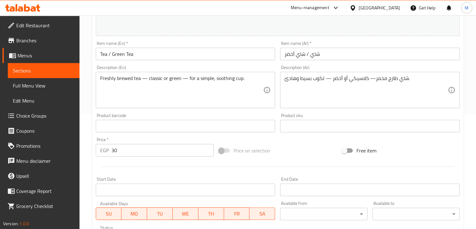
scroll to position [223, 0]
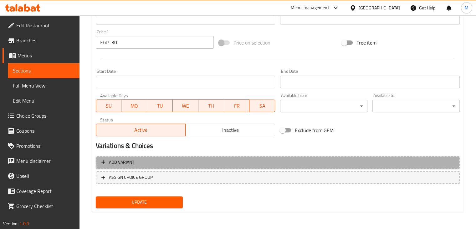
click at [139, 161] on span "Add variant" at bounding box center [277, 162] width 353 height 8
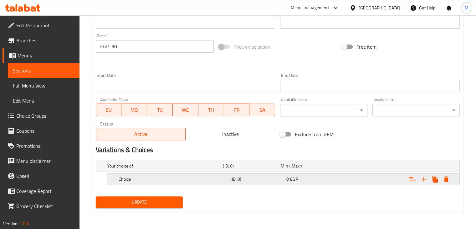
click at [204, 178] on h5 "Choice" at bounding box center [174, 179] width 110 height 6
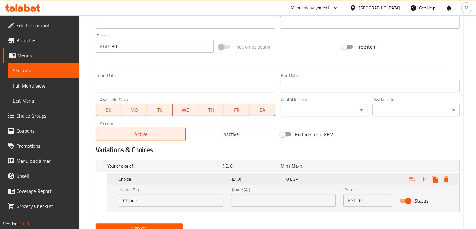
scroll to position [245, 0]
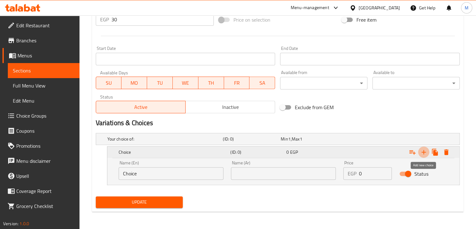
click at [423, 151] on icon "Expand" at bounding box center [424, 152] width 8 height 8
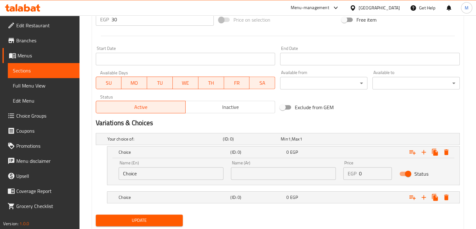
click at [180, 204] on nav at bounding box center [278, 206] width 364 height 5
click at [158, 177] on input "Choice" at bounding box center [171, 173] width 105 height 13
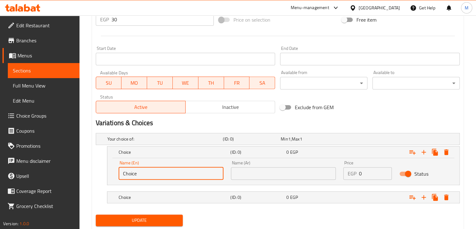
click at [158, 177] on input "Choice" at bounding box center [171, 173] width 105 height 13
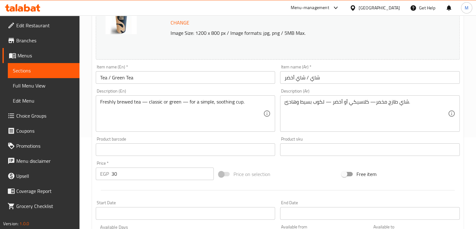
scroll to position [0, 0]
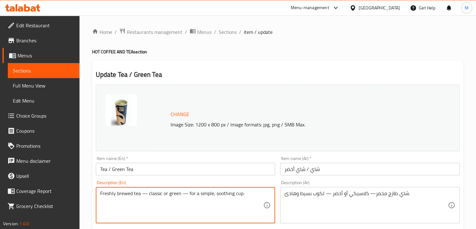
drag, startPoint x: 157, startPoint y: 194, endPoint x: 169, endPoint y: 193, distance: 11.7
click at [169, 193] on textarea "Freshly brewed tea — classic or green — for a simple, soothing cup." at bounding box center [181, 205] width 163 height 30
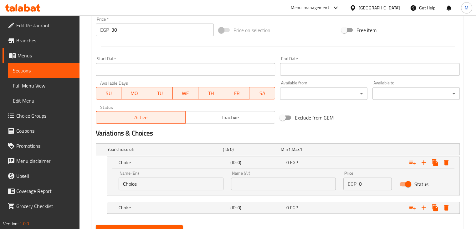
scroll to position [263, 0]
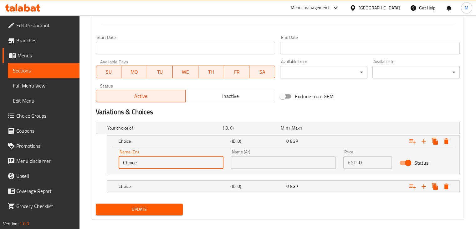
click at [149, 154] on div "Name (En) Choice Name (En)" at bounding box center [171, 158] width 105 height 19
click at [141, 161] on input "Choice" at bounding box center [171, 162] width 105 height 13
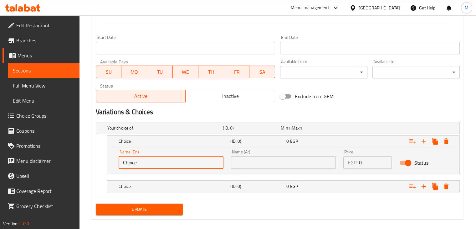
paste input "classic or green"
type input "classic or green"
click at [141, 161] on input "classic or green" at bounding box center [171, 162] width 105 height 13
click at [152, 164] on input "classic or green" at bounding box center [171, 162] width 105 height 13
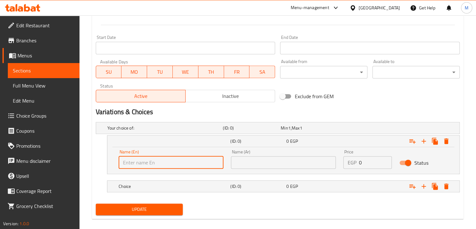
click at [152, 164] on input "text" at bounding box center [171, 162] width 105 height 13
paste input "classic or green"
click at [152, 164] on input "classic or green" at bounding box center [171, 162] width 105 height 13
type input "classic or"
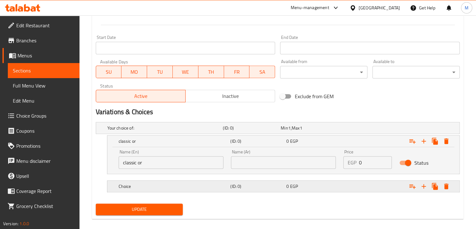
click at [169, 188] on h5 "Choice" at bounding box center [174, 186] width 110 height 6
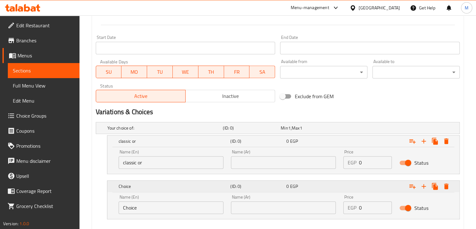
scroll to position [297, 0]
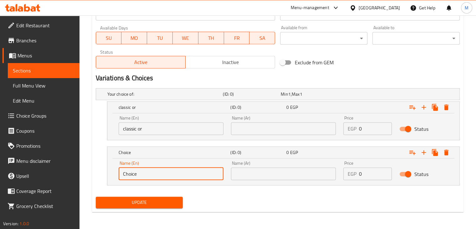
click at [155, 174] on input "Choice" at bounding box center [171, 173] width 105 height 13
paste input "green"
type input "green"
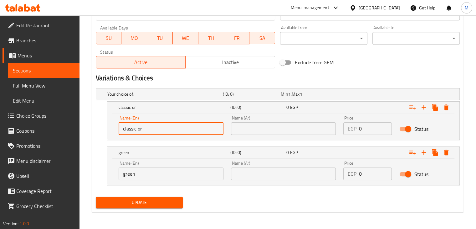
click at [140, 129] on input "classic or" at bounding box center [171, 128] width 105 height 13
type input "classic"
click at [257, 127] on input "text" at bounding box center [283, 128] width 105 height 13
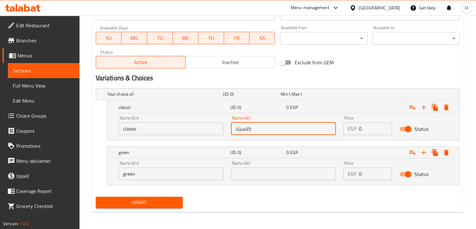
type input "كلاسيك"
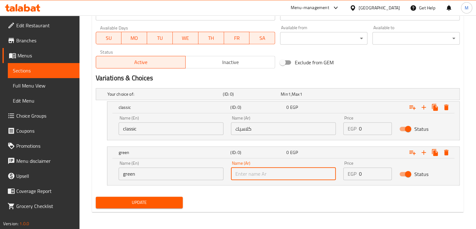
click at [262, 175] on input "text" at bounding box center [283, 173] width 105 height 13
type input "اخضر"
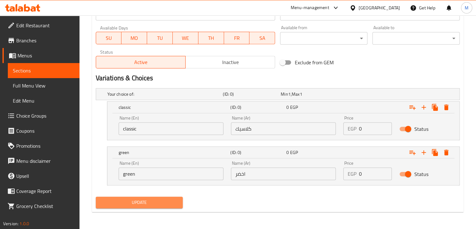
click at [150, 197] on button "Update" at bounding box center [139, 202] width 87 height 12
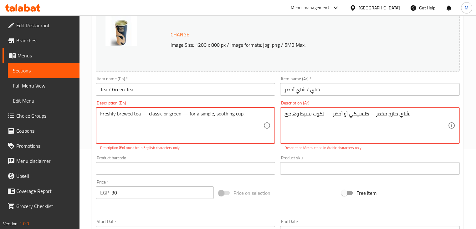
click at [184, 114] on textarea "Freshly brewed tea — classic or green — for a simple, soothing cup." at bounding box center [181, 126] width 163 height 30
click at [144, 113] on textarea "Freshly brewed tea — classic or green for a simple, soothing cup." at bounding box center [181, 126] width 163 height 30
type textarea "Freshly brewed tea classic or green for a simple, soothing cup."
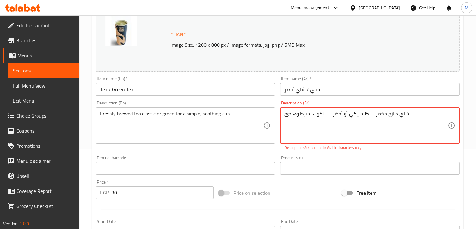
click at [370, 114] on textarea "شاي طازج مخمر— كلاسيكي أو أخضر — لكوب بسيط وهادئ." at bounding box center [366, 126] width 163 height 30
click at [372, 113] on textarea "شاي طازج مخمر— كلاسيكي أو أخضر — لكوب بسيط وهادئ." at bounding box center [366, 126] width 163 height 30
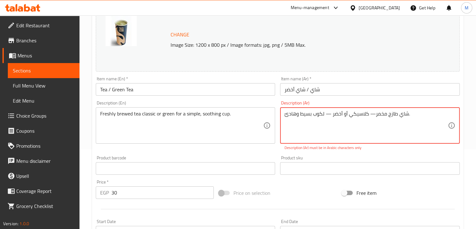
click at [374, 113] on textarea "شاي طازج مخمر— كلاسيكي أو أخضر — لكوب بسيط وهادئ." at bounding box center [366, 126] width 163 height 30
click at [332, 115] on textarea "شاي طازج مخمر كلاسيكي أو أخضر — لكوب بسيط وهادئ." at bounding box center [366, 126] width 163 height 30
click at [329, 114] on textarea "شاي طازج مخمر كلاسيكي أو أخضر — لكوب بسيط وهادئ." at bounding box center [366, 126] width 163 height 30
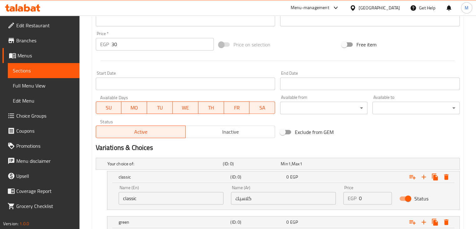
scroll to position [291, 0]
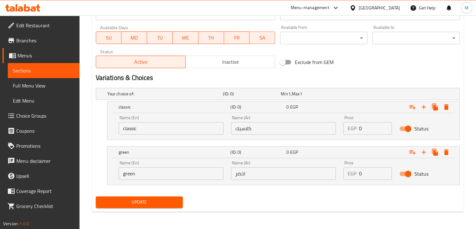
type textarea "شاي طازج مخمر كلاسيكي أو أخضر لكوب بسيط وهادئ."
click at [157, 198] on span "Update" at bounding box center [139, 202] width 77 height 8
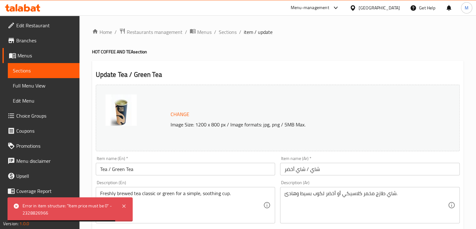
scroll to position [25, 0]
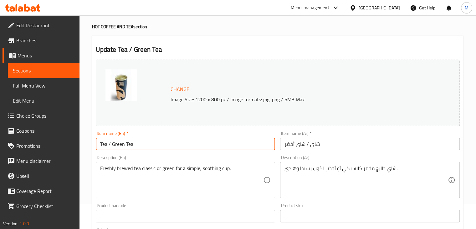
click at [110, 144] on input "Tea / Green Tea" at bounding box center [186, 143] width 180 height 13
click at [108, 144] on input "Tea / Green Tea" at bounding box center [186, 143] width 180 height 13
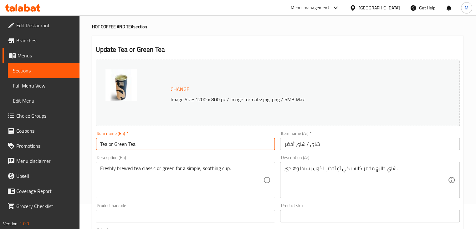
type input "Tea or Green Tea"
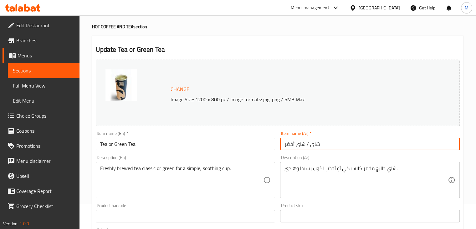
click at [308, 144] on input "شاي / شاي أخضر" at bounding box center [370, 143] width 180 height 13
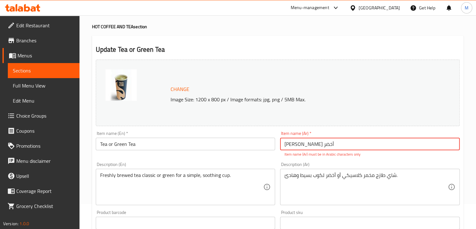
type input "شاي / شاي أخضر"
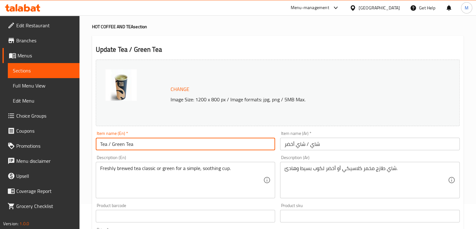
type input "Tea / Green Tea"
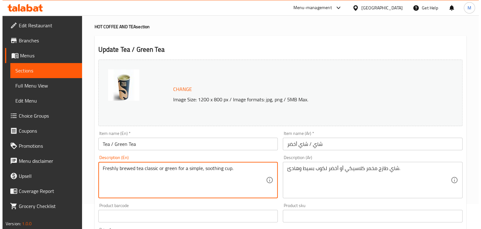
scroll to position [291, 0]
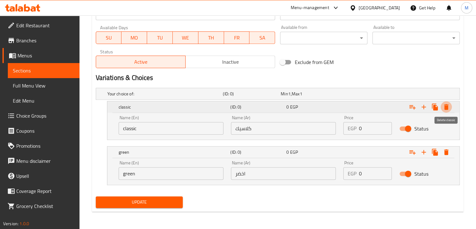
click at [448, 105] on icon "Expand" at bounding box center [447, 107] width 8 height 8
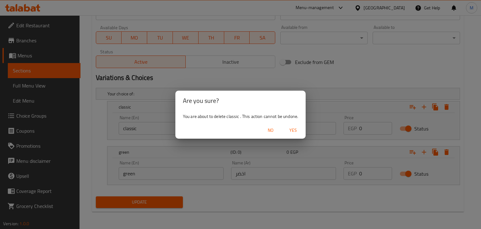
click at [287, 131] on span "Yes" at bounding box center [293, 130] width 15 height 8
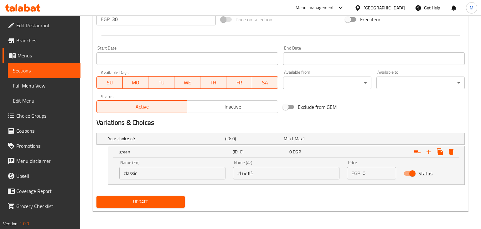
scroll to position [245, 0]
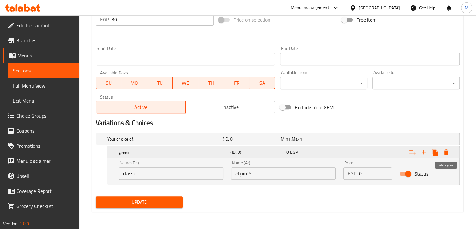
click at [445, 154] on icon "Expand" at bounding box center [447, 152] width 8 height 8
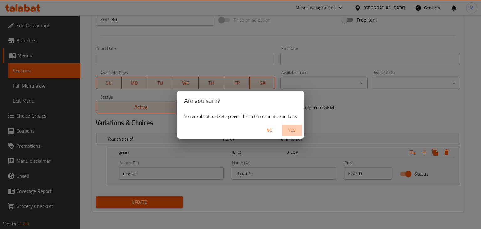
click at [293, 126] on span "Yes" at bounding box center [291, 130] width 15 height 8
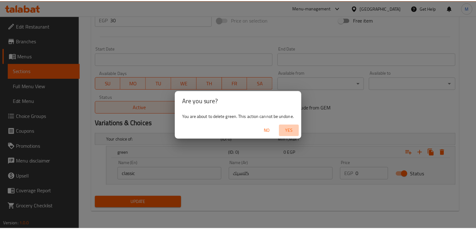
scroll to position [223, 0]
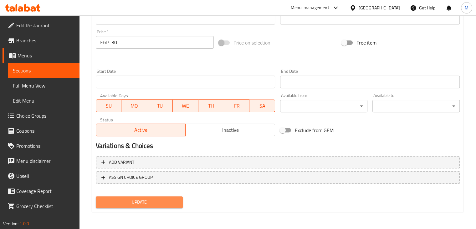
click at [155, 203] on span "Update" at bounding box center [139, 202] width 77 height 8
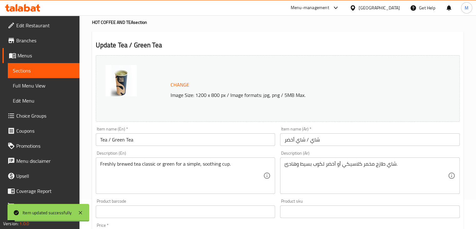
scroll to position [0, 0]
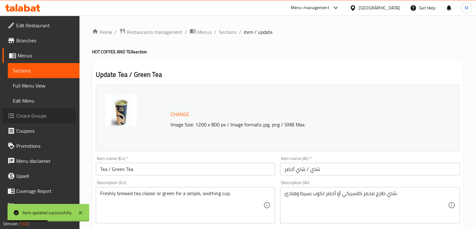
click at [31, 117] on span "Choice Groups" at bounding box center [45, 116] width 58 height 8
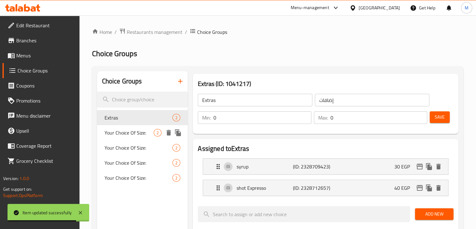
click at [143, 131] on span "Your Choice Of Size:" at bounding box center [129, 133] width 49 height 8
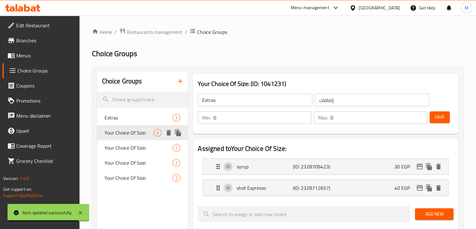
type input "Your Choice Of Size:"
type input "اختيارك من الحجم :"
type input "1"
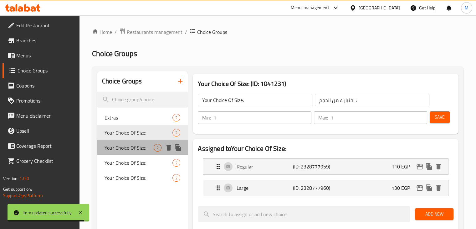
click at [135, 146] on span "Your Choice Of Size:" at bounding box center [129, 148] width 49 height 8
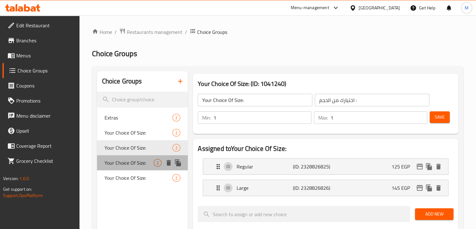
click at [132, 159] on span "Your Choice Of Size:" at bounding box center [129, 163] width 49 height 8
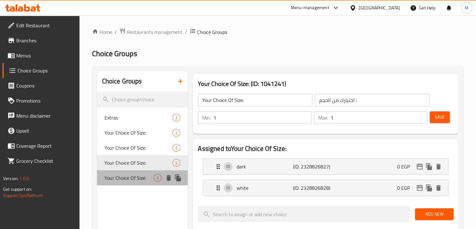
click at [130, 175] on span "Your Choice Of Size:" at bounding box center [129, 178] width 49 height 8
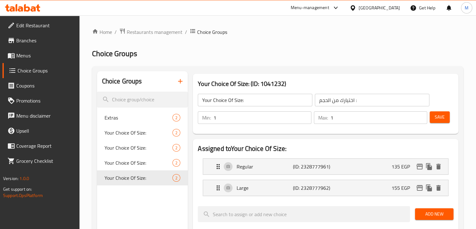
click at [177, 80] on icon "button" at bounding box center [181, 81] width 8 height 8
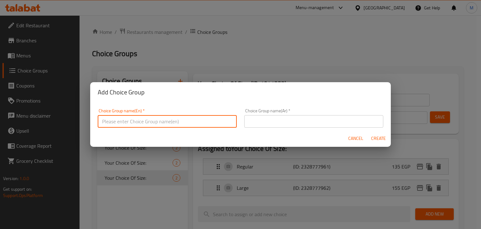
click at [133, 122] on input "text" at bounding box center [167, 121] width 139 height 13
type input "إ"
click at [130, 122] on input "Your Choice OF:" at bounding box center [167, 121] width 139 height 13
type input "Your Choice Of:"
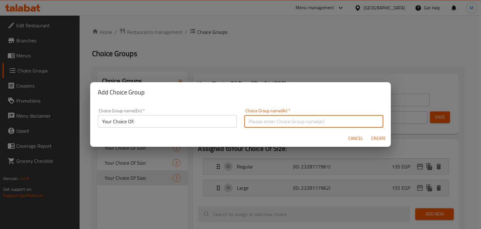
click at [257, 125] on input "text" at bounding box center [313, 121] width 139 height 13
type input "إختيارك من:"
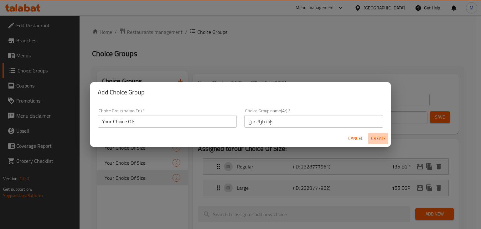
click at [371, 138] on span "Create" at bounding box center [378, 138] width 15 height 8
type input "Your Choice Of:"
type input "إختيارك من:"
type input "0"
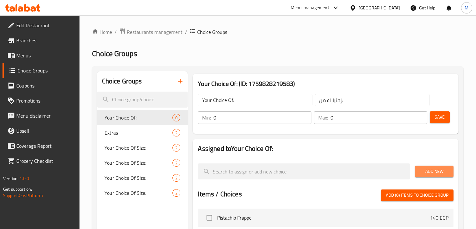
click at [431, 175] on button "Add New" at bounding box center [434, 171] width 39 height 12
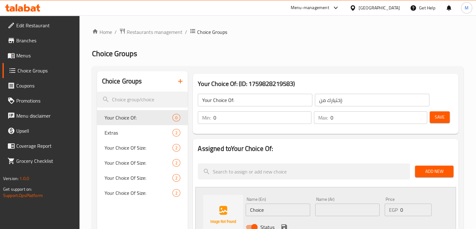
click at [267, 208] on input "Choice" at bounding box center [278, 209] width 65 height 13
type input "ؤ"
type input "classic"
click at [329, 210] on input "text" at bounding box center [347, 209] width 65 height 13
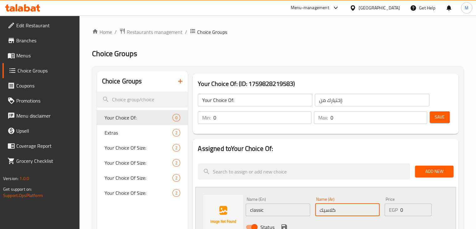
scroll to position [56, 0]
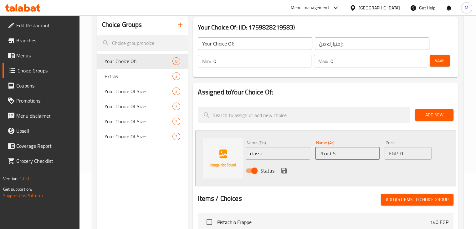
type input "كلاسيك"
click at [285, 171] on icon "save" at bounding box center [284, 171] width 6 height 6
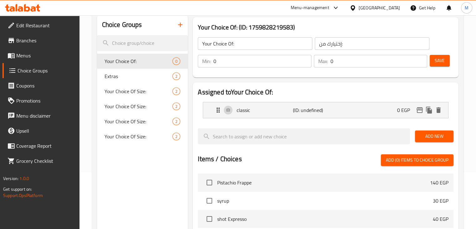
click at [247, 62] on input "0" at bounding box center [263, 61] width 98 height 13
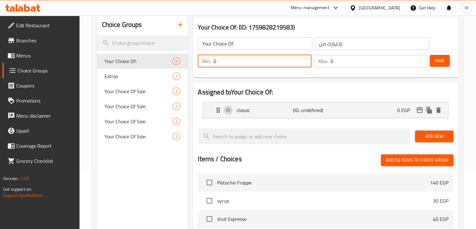
click at [247, 62] on input "0" at bounding box center [263, 61] width 98 height 13
click at [247, 62] on input "01" at bounding box center [263, 61] width 98 height 13
type input "1"
click at [336, 59] on input "0" at bounding box center [379, 61] width 97 height 13
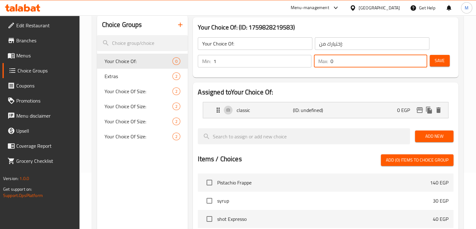
click at [336, 59] on input "0" at bounding box center [379, 61] width 97 height 13
click at [336, 59] on input "1" at bounding box center [379, 61] width 97 height 13
type input "1"
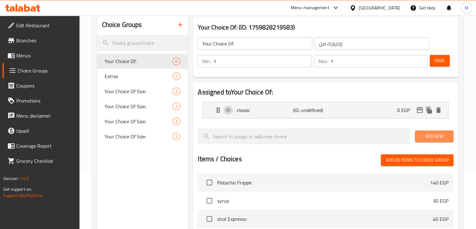
click at [436, 139] on span "Add New" at bounding box center [434, 136] width 28 height 8
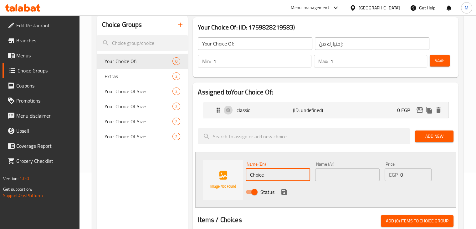
click at [256, 171] on input "Choice" at bounding box center [278, 174] width 65 height 13
type input "ل"
type input "green"
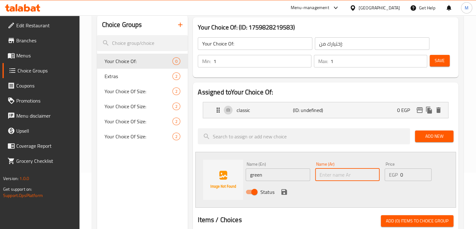
click at [333, 176] on input "text" at bounding box center [347, 174] width 65 height 13
type input "اخضر"
click at [281, 191] on icon "save" at bounding box center [285, 192] width 8 height 8
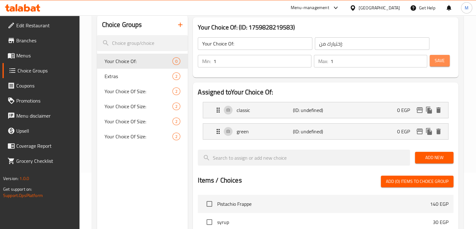
click at [444, 64] on span "Save" at bounding box center [440, 61] width 10 height 8
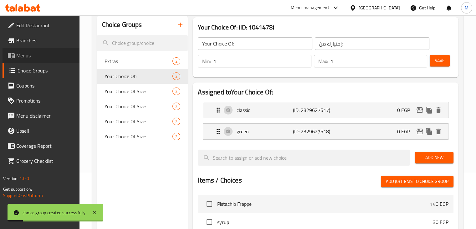
click at [39, 55] on span "Menus" at bounding box center [45, 56] width 58 height 8
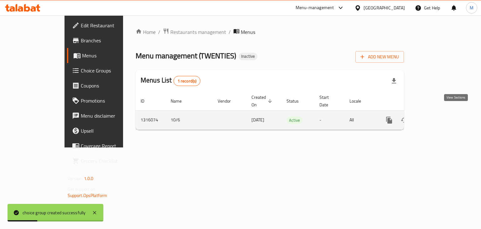
click at [438, 116] on icon "enhanced table" at bounding box center [435, 120] width 8 height 8
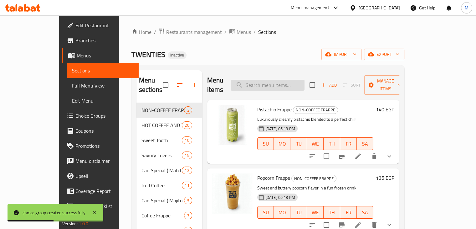
click at [305, 81] on input "search" at bounding box center [268, 85] width 74 height 11
type input "ف"
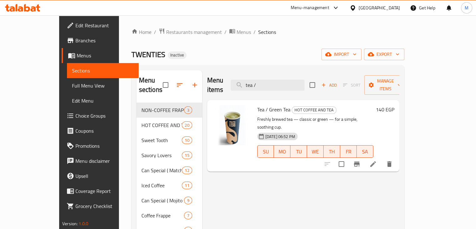
type input "tea /"
click at [377, 160] on icon at bounding box center [373, 164] width 8 height 8
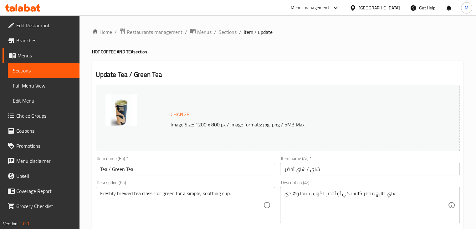
scroll to position [223, 0]
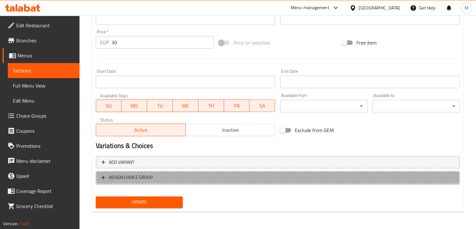
click at [133, 181] on button "ASSIGN CHOICE GROUP" at bounding box center [278, 177] width 364 height 13
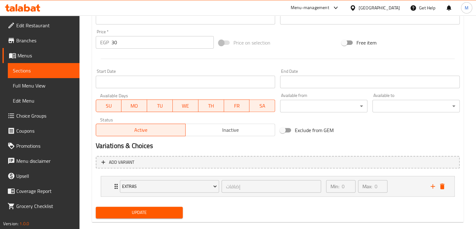
scroll to position [233, 0]
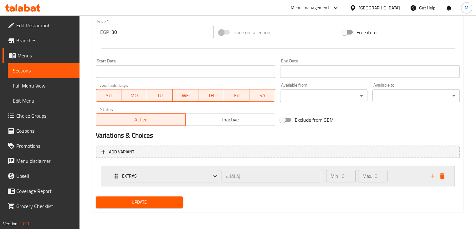
click at [111, 181] on div "Extras إضافات ​ Min: 0 ​ Max: 0 ​" at bounding box center [278, 176] width 354 height 20
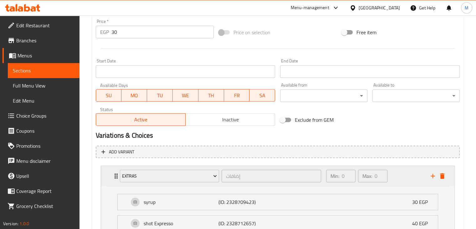
click at [155, 167] on div "Extras إضافات ​" at bounding box center [220, 176] width 209 height 20
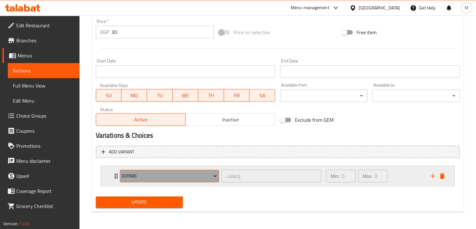
click at [151, 171] on button "Extras" at bounding box center [170, 175] width 100 height 13
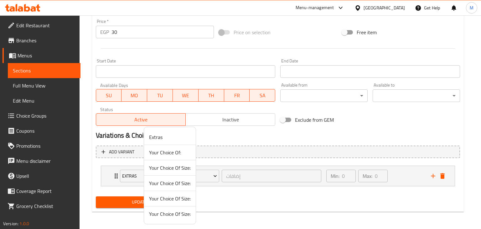
click at [166, 150] on span "Your Choice Of:" at bounding box center [170, 152] width 42 height 8
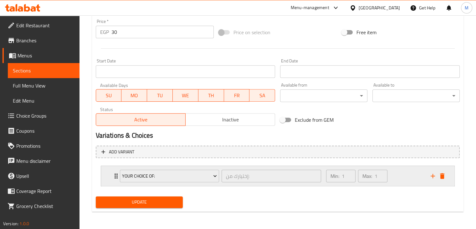
click at [115, 183] on div "Your Choice Of: إختيارك من: ​ Min: 1 ​ Max: 1 ​" at bounding box center [279, 176] width 335 height 20
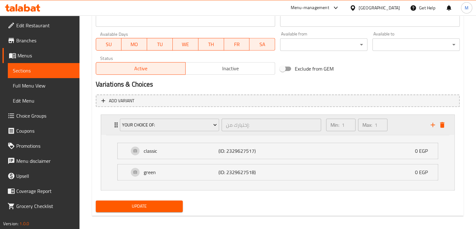
scroll to position [288, 0]
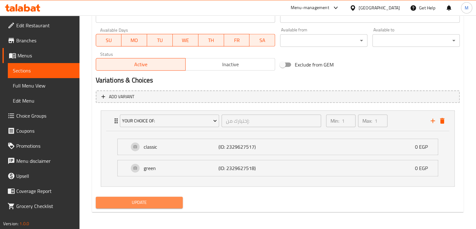
click at [147, 204] on span "Update" at bounding box center [139, 202] width 77 height 8
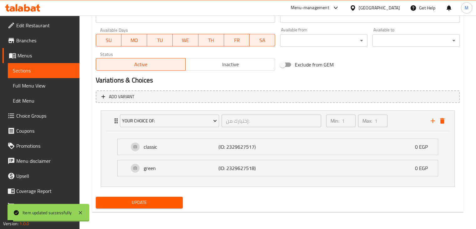
scroll to position [0, 0]
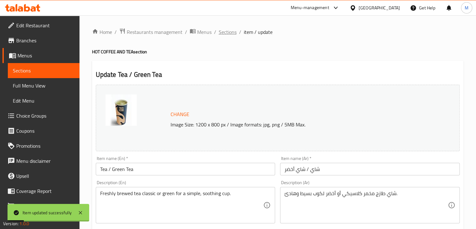
click at [223, 31] on span "Sections" at bounding box center [228, 32] width 18 height 8
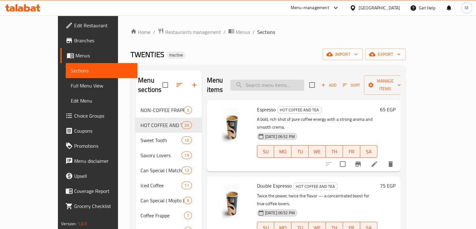
paste input "Iced Chai Latte can"
click at [280, 82] on input "Iced Chai Latte can" at bounding box center [267, 85] width 74 height 11
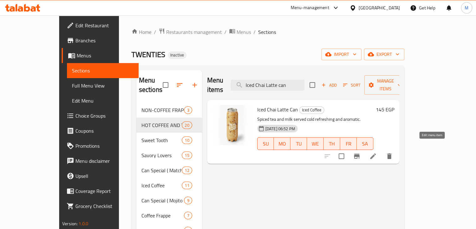
type input "Iced Chai Latte can"
click at [377, 152] on icon at bounding box center [373, 156] width 8 height 8
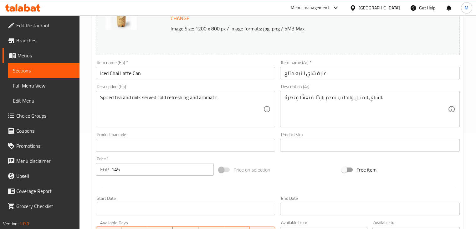
scroll to position [96, 0]
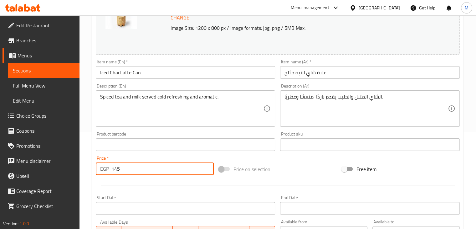
click at [138, 164] on input "145" at bounding box center [162, 168] width 102 height 13
type input "120"
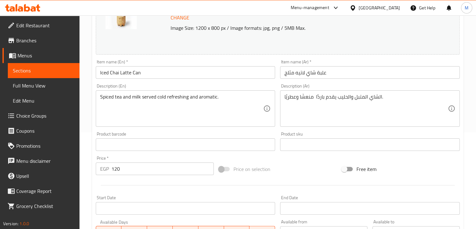
click at [131, 188] on div at bounding box center [277, 184] width 369 height 15
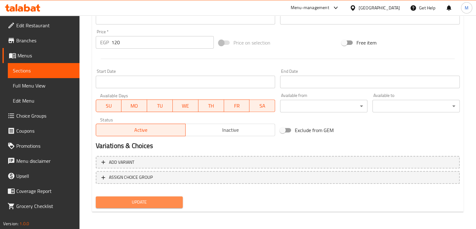
click at [132, 200] on span "Update" at bounding box center [139, 202] width 77 height 8
click at [148, 204] on span "Update" at bounding box center [139, 202] width 77 height 8
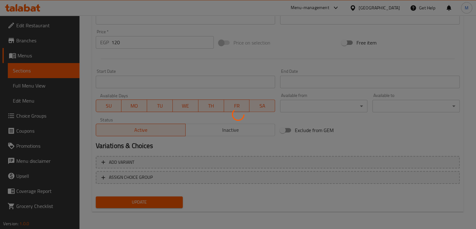
scroll to position [0, 0]
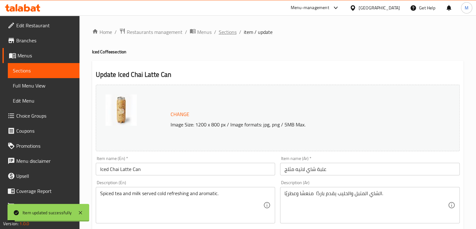
click at [224, 32] on span "Sections" at bounding box center [228, 32] width 18 height 8
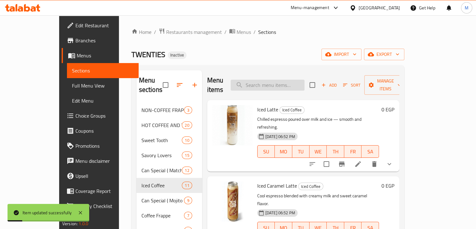
click at [286, 82] on input "search" at bounding box center [268, 85] width 74 height 11
paste input "French Coffee double"
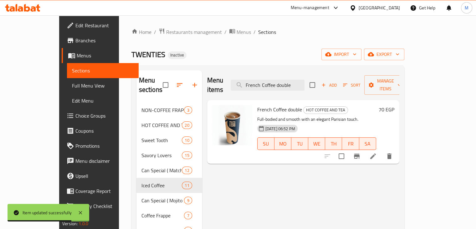
type input "French Coffee double"
click at [382, 150] on li at bounding box center [373, 155] width 18 height 11
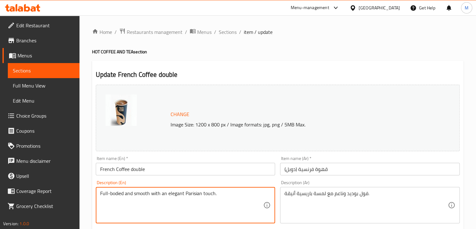
click at [142, 196] on textarea "Full-bodied and smooth with an elegant Parisian touch." at bounding box center [181, 205] width 163 height 30
paste textarea "Double coffee with Milk"
type textarea "Double coffee with Milk"
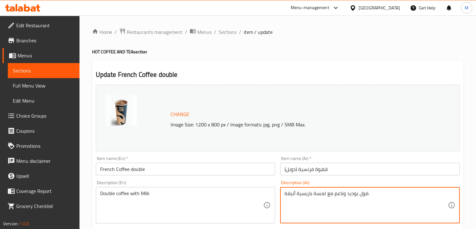
paste textarea "هوة دوبل مع حليب"
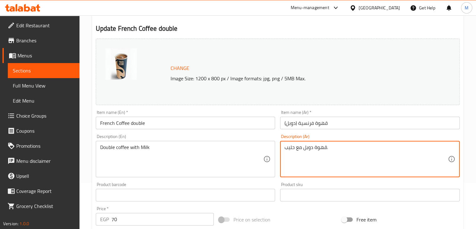
scroll to position [223, 0]
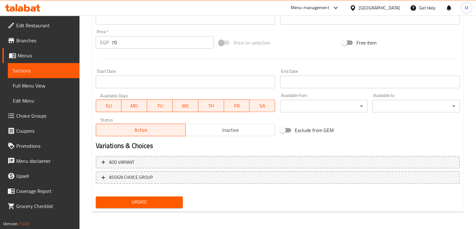
type textarea "قهوة دوبل مع حليب."
click at [157, 204] on span "Update" at bounding box center [139, 202] width 77 height 8
click at [140, 204] on span "Update" at bounding box center [139, 202] width 77 height 8
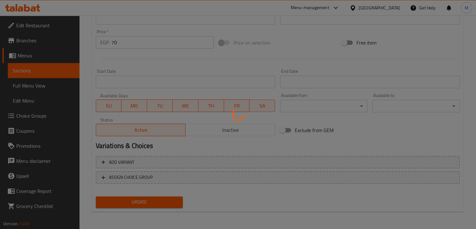
scroll to position [0, 0]
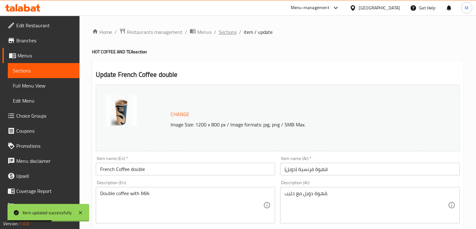
click at [228, 33] on span "Sections" at bounding box center [228, 32] width 18 height 8
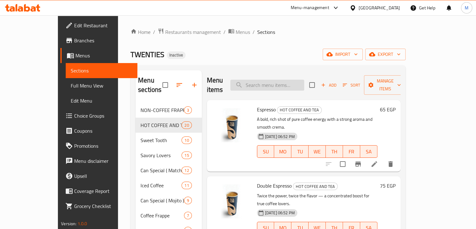
paste input "Pistachio Dream Can"
click at [290, 80] on input "Pistachio Dream Can" at bounding box center [267, 85] width 74 height 11
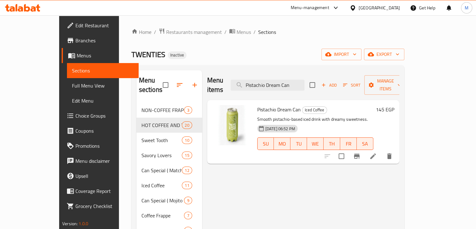
type input "Pistachio Dream Can"
click at [382, 151] on li at bounding box center [373, 155] width 18 height 11
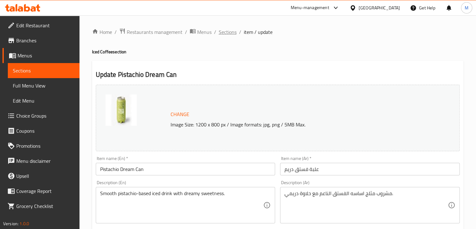
click at [225, 34] on span "Sections" at bounding box center [228, 32] width 18 height 8
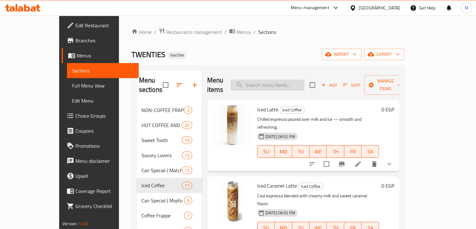
click at [278, 80] on input "search" at bounding box center [268, 85] width 74 height 11
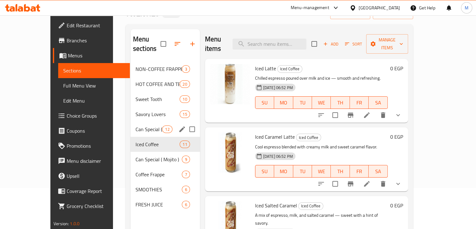
scroll to position [41, 0]
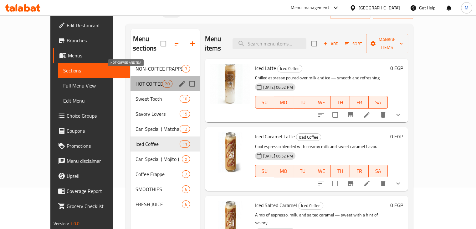
click at [141, 80] on span "HOT COFFEE AND TEA" at bounding box center [149, 84] width 27 height 8
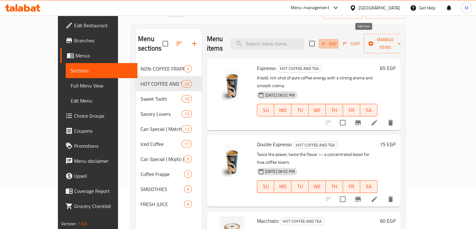
click at [337, 41] on span "Add" at bounding box center [328, 43] width 17 height 7
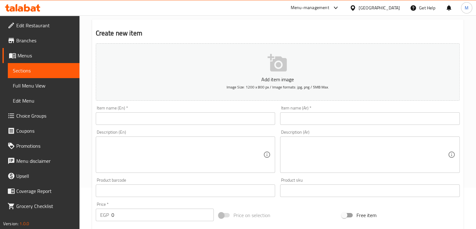
paste input "Flat White"
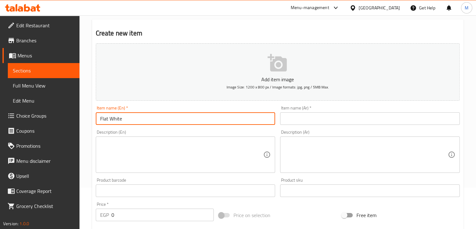
click at [174, 120] on input "Flat White" at bounding box center [186, 118] width 180 height 13
type input "Flat White"
paste input "فلات وايت"
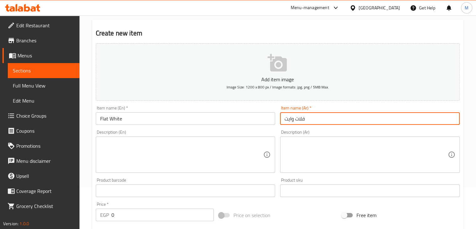
click at [295, 121] on input "فلات وايت" at bounding box center [370, 118] width 180 height 13
type input "فلات وايت"
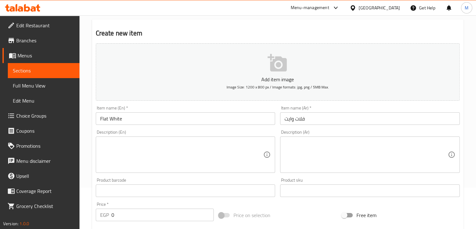
click at [208, 200] on div "Price   * EGP 0 Price *" at bounding box center [154, 211] width 123 height 24
paste textarea "Velvety smooth espresso with finely textured milk for a perfectly balanced tast…"
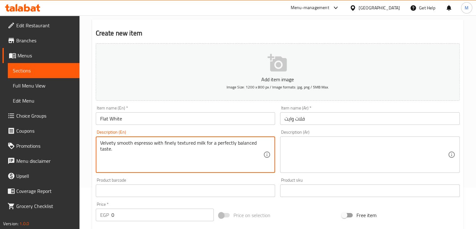
type textarea "Velvety smooth espresso with finely textured milk for a perfectly balanced tast…"
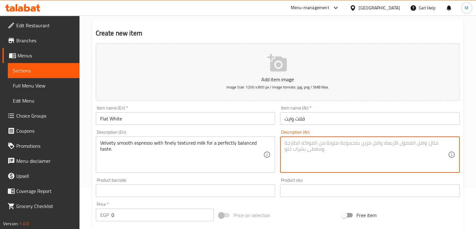
click at [322, 155] on textarea at bounding box center [366, 155] width 163 height 30
paste textarea "إسبريسو ناعم فيلفتي مع حليب ذو قوام ناعم للحصول على طعم متوازن تمامًا."
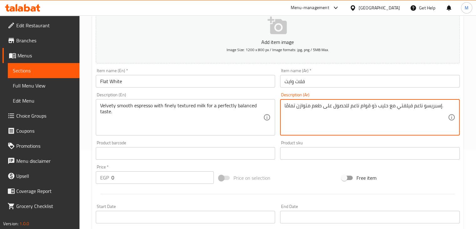
scroll to position [80, 0]
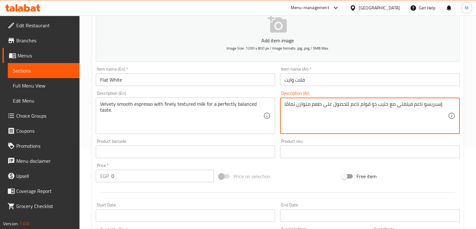
type textarea "إسبريسو ناعم فيلفتي مع حليب ذو قوام ناعم للحصول على طعم متوازن تمامًا."
click at [125, 175] on input "0" at bounding box center [162, 175] width 102 height 13
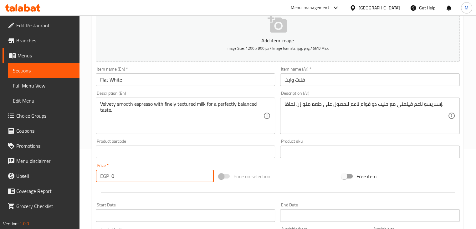
click at [125, 175] on input "0" at bounding box center [162, 175] width 102 height 13
type input "100"
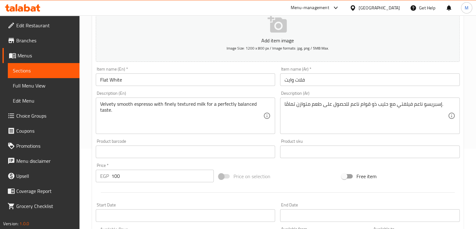
click at [129, 193] on div at bounding box center [277, 191] width 369 height 15
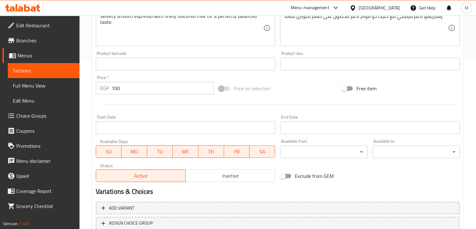
scroll to position [214, 0]
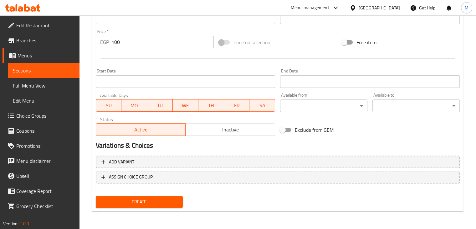
click at [416, 134] on div "Add item image Image Size: 1200 x 800 px / Image formats: jpg, png / 5MB Max. I…" at bounding box center [277, 3] width 369 height 270
click at [152, 199] on span "Create" at bounding box center [139, 202] width 77 height 8
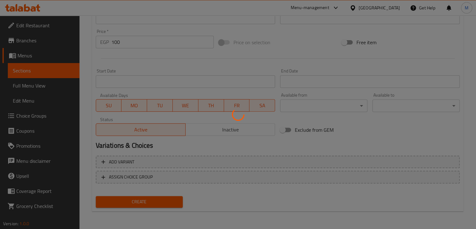
type input "0"
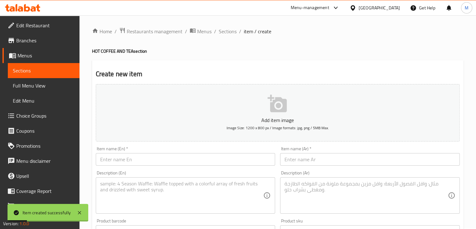
scroll to position [0, 0]
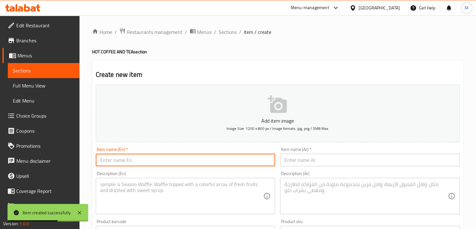
paste input "Frensh Coffee single"
click at [143, 162] on input "Frensh Coffee single" at bounding box center [186, 159] width 180 height 13
type input "Frensh Coffee single"
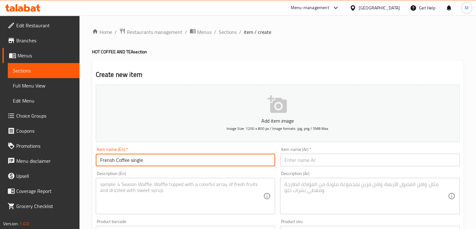
paste input "قهوة فرنسية فردية"
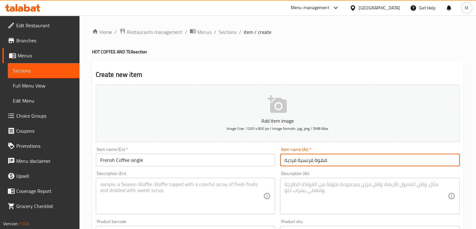
click at [308, 162] on input "قهوة فرنسية فردية" at bounding box center [370, 159] width 180 height 13
click at [286, 159] on input "قهوة فرنسية فردية" at bounding box center [370, 159] width 180 height 13
click at [290, 160] on input "قهوة فرنسية فردية" at bounding box center [370, 159] width 180 height 13
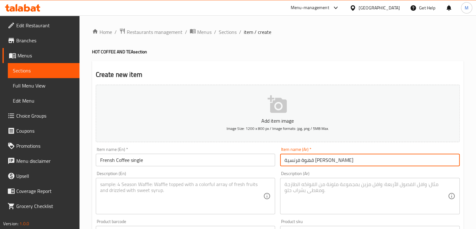
type input "قهوة فرنسية سينجل"
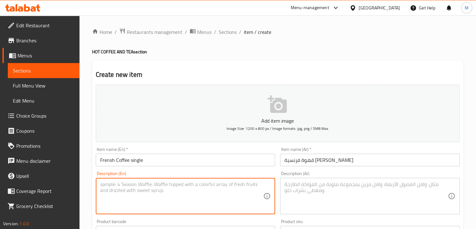
click at [192, 201] on textarea at bounding box center [181, 196] width 163 height 30
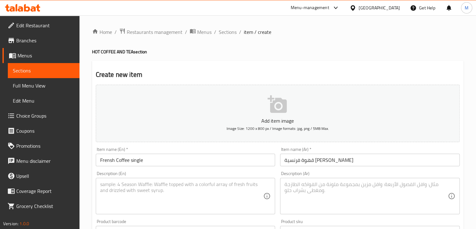
click at [439, 49] on h4 "HOT COFFEE AND TEA section" at bounding box center [278, 52] width 372 height 6
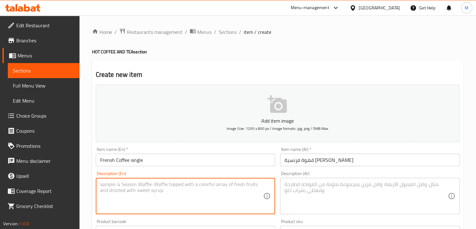
paste textarea "A classic French-style brew, aromatic and perfectly balanced."
type textarea "A classic French-style brew, aromatic and perfectly balanced."
paste textarea "برو كلاسيكي على الطريقة الفرنسية، عطري ومتوازن تمامًا."
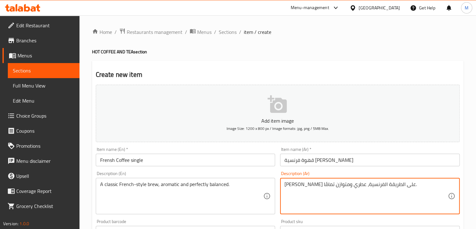
type textarea "برو كلاسيكي على الطريقة الفرنسية، عطري ومتوازن تمامًا."
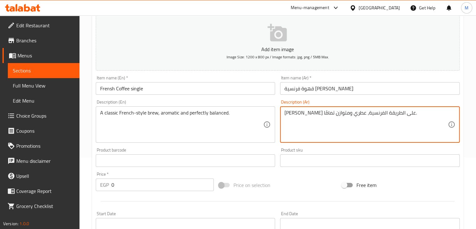
scroll to position [76, 0]
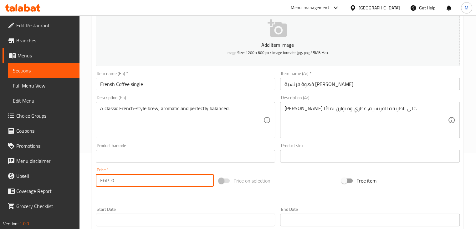
click at [137, 183] on input "0" at bounding box center [162, 180] width 102 height 13
paste input "55"
click at [137, 183] on input "0" at bounding box center [162, 180] width 102 height 13
type input "55"
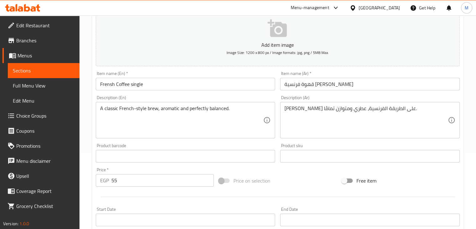
click at [96, 195] on div at bounding box center [277, 196] width 369 height 15
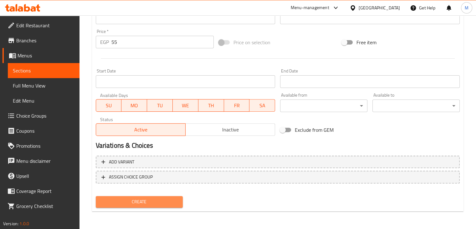
click at [132, 206] on button "Create" at bounding box center [139, 202] width 87 height 12
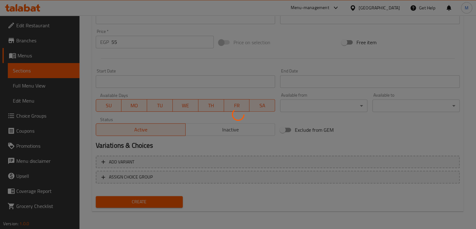
type input "0"
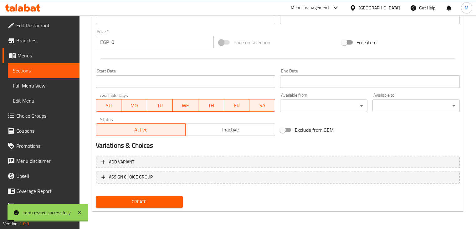
scroll to position [0, 0]
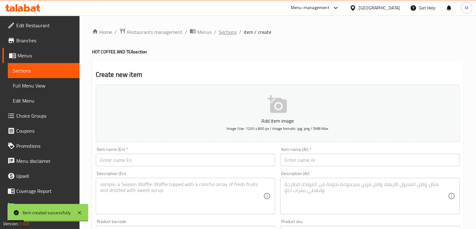
click at [226, 32] on span "Sections" at bounding box center [228, 32] width 18 height 8
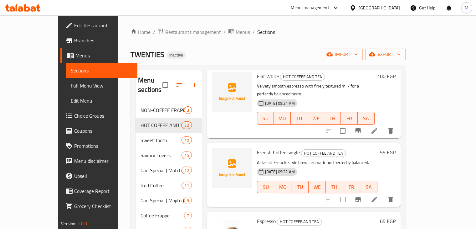
scroll to position [34, 0]
click at [288, 158] on p "A classic French-style brew, aromatic and perfectly balanced." at bounding box center [317, 162] width 121 height 8
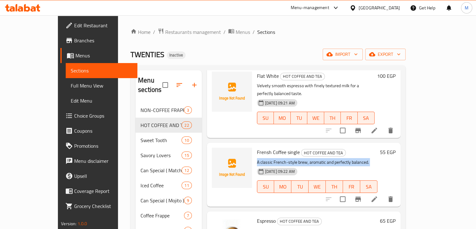
click at [288, 158] on p "A classic French-style brew, aromatic and perfectly balanced." at bounding box center [317, 162] width 121 height 8
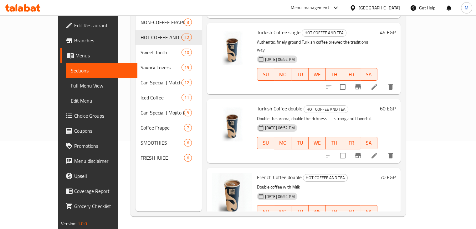
scroll to position [1292, 0]
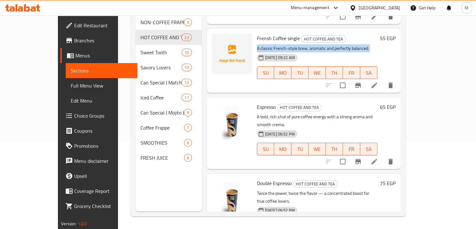
scroll to position [0, 0]
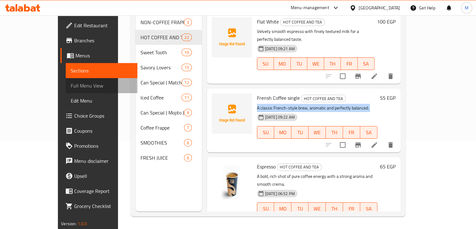
click at [66, 92] on link "Full Menu View" at bounding box center [102, 85] width 72 height 15
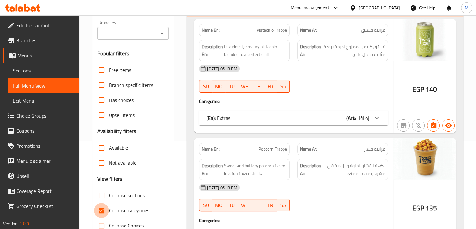
click at [105, 208] on input "Collapse categories" at bounding box center [101, 210] width 15 height 15
checkbox input "false"
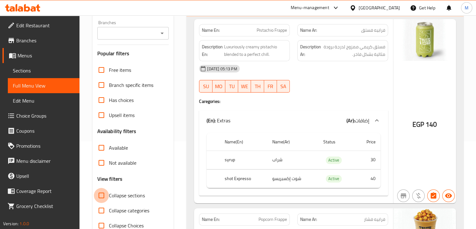
click at [100, 196] on input "Collapse sections" at bounding box center [101, 195] width 15 height 15
checkbox input "true"
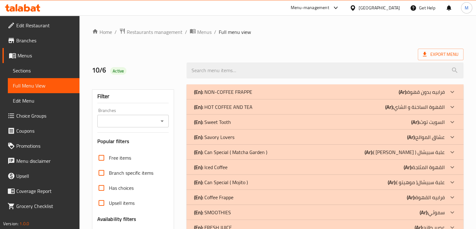
click at [277, 109] on div "(En): HOT COFFEE AND TEA (Ar): القهوة الساخنة و الشاي" at bounding box center [319, 107] width 251 height 8
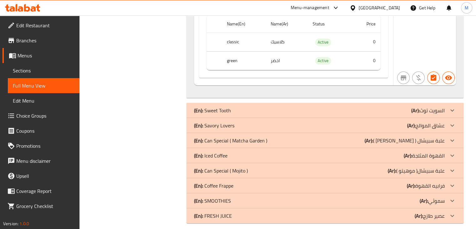
scroll to position [2151, 0]
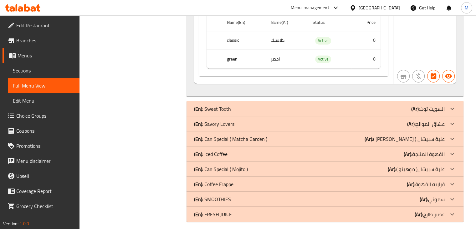
click at [273, 182] on div "(En): Coffee Frappe (Ar): فرابيه القهوة" at bounding box center [319, 184] width 251 height 8
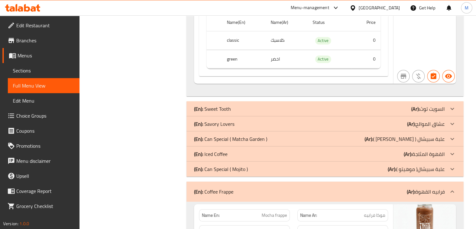
click at [275, 150] on div "(En): Iced Coffee (Ar): القهوة المثلجة" at bounding box center [319, 154] width 251 height 8
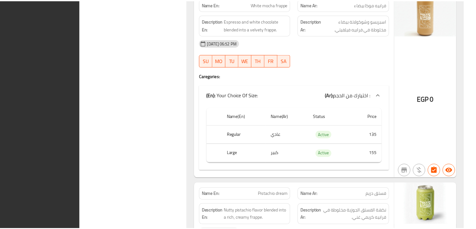
scroll to position [5195, 0]
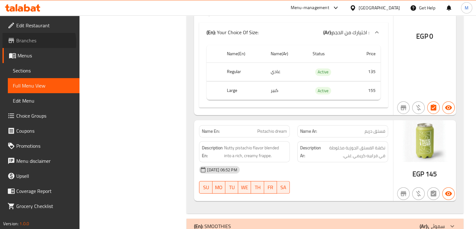
click at [38, 42] on span "Branches" at bounding box center [45, 41] width 58 height 8
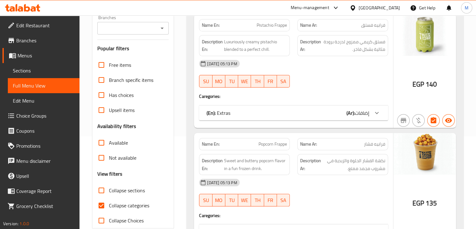
scroll to position [111, 0]
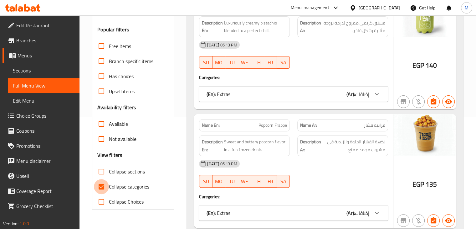
click at [102, 184] on input "Collapse categories" at bounding box center [101, 186] width 15 height 15
checkbox input "false"
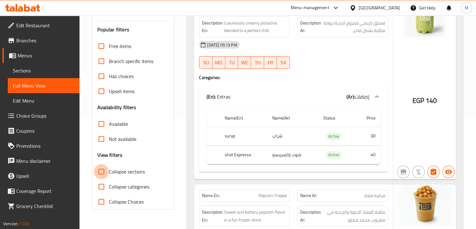
click at [105, 168] on input "Collapse sections" at bounding box center [101, 171] width 15 height 15
checkbox input "true"
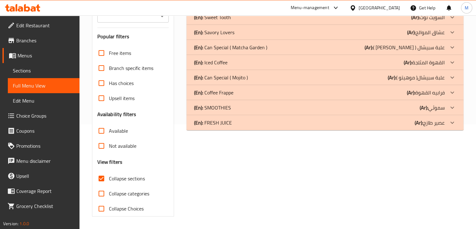
scroll to position [104, 0]
click at [240, 94] on div "(En): Coffee Frappe (Ar): فرابيه القهوة" at bounding box center [319, 93] width 251 height 8
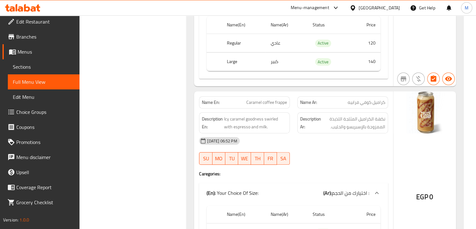
scroll to position [520, 0]
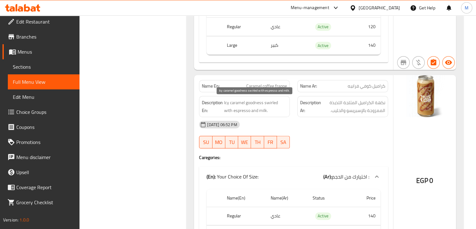
click at [228, 107] on span "Icy caramel goodness swirled with espresso and milk." at bounding box center [255, 106] width 63 height 15
copy span "Icy caramel goodness swirled with espresso and milk."
click at [251, 83] on span "Caramel coffee frappe" at bounding box center [266, 86] width 41 height 7
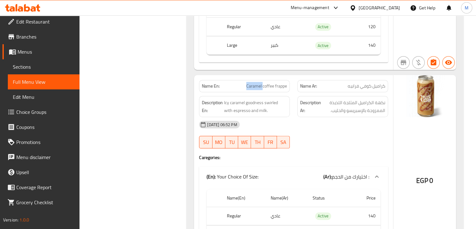
click at [251, 83] on span "Caramel coffee frappe" at bounding box center [266, 86] width 41 height 7
copy span "Caramel coffee frappe"
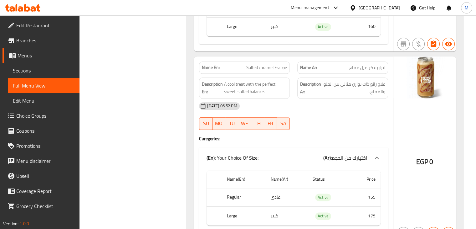
scroll to position [736, 0]
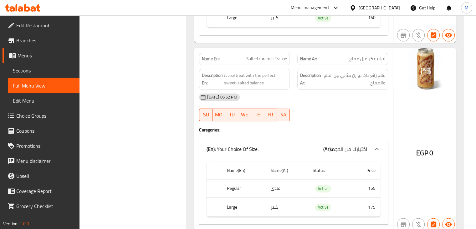
click at [292, 119] on div "SU MO TU WE TH FR SA" at bounding box center [244, 115] width 98 height 20
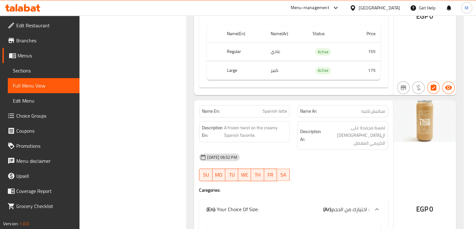
scroll to position [700, 0]
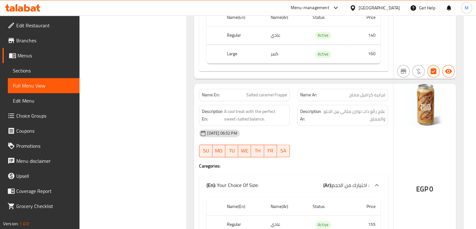
click at [260, 92] on span "Salted caramel Frappe" at bounding box center [266, 94] width 41 height 7
copy span "Salted caramel Frappe"
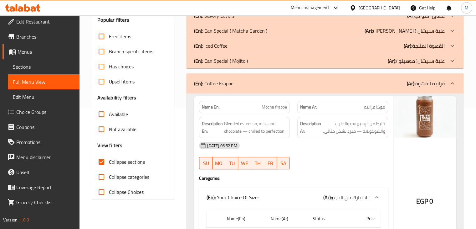
scroll to position [0, 0]
